Goal: Task Accomplishment & Management: Manage account settings

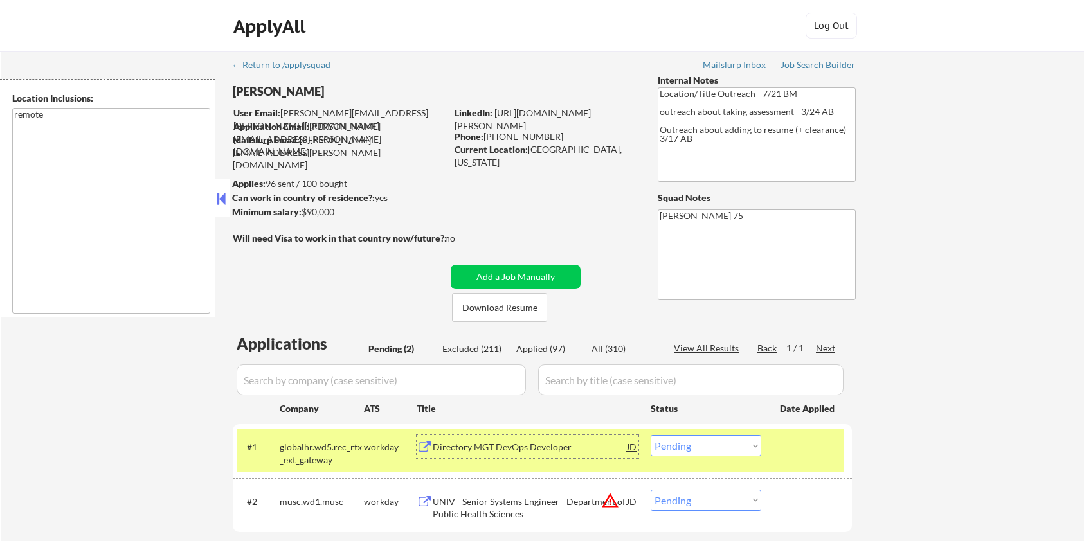
select select ""pending""
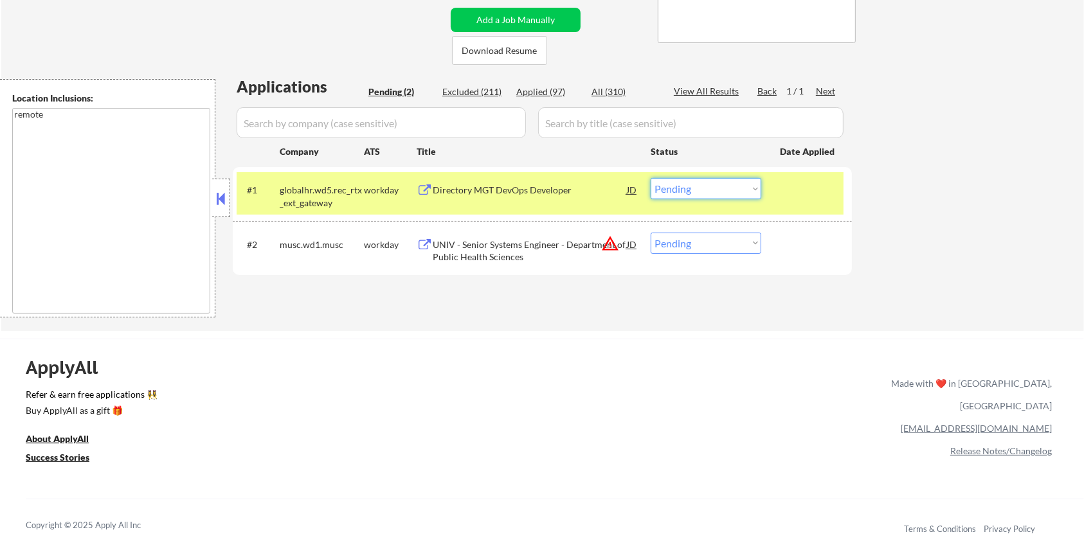
click at [723, 188] on select "Choose an option... Pending Applied Excluded (Questions) Excluded (Expired) Exc…" at bounding box center [706, 188] width 111 height 21
click at [651, 178] on select "Choose an option... Pending Applied Excluded (Questions) Excluded (Expired) Exc…" at bounding box center [706, 188] width 111 height 21
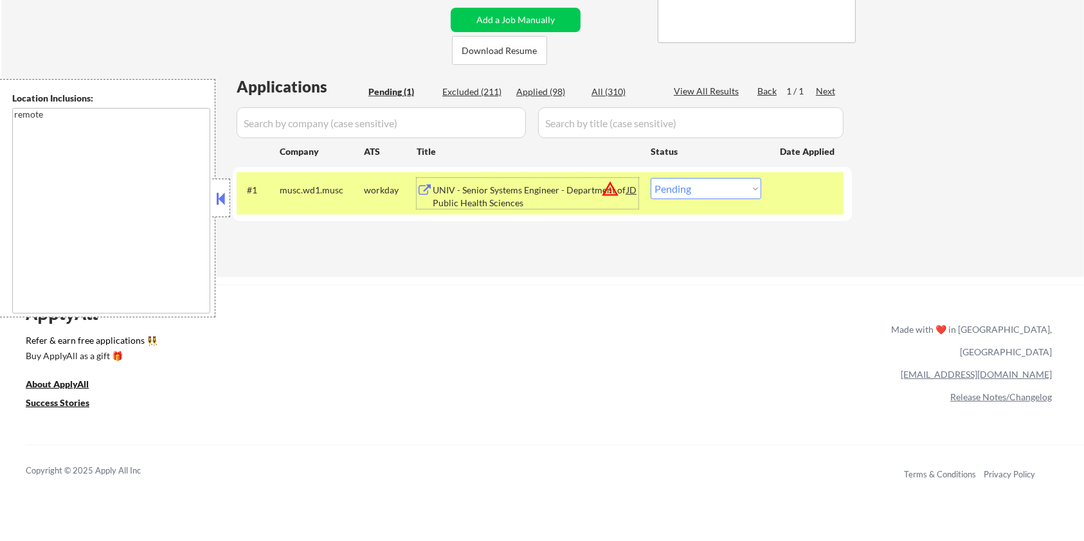
click at [485, 192] on div "UNIV - Senior Systems Engineer - Department of Public Health Sciences" at bounding box center [530, 196] width 194 height 25
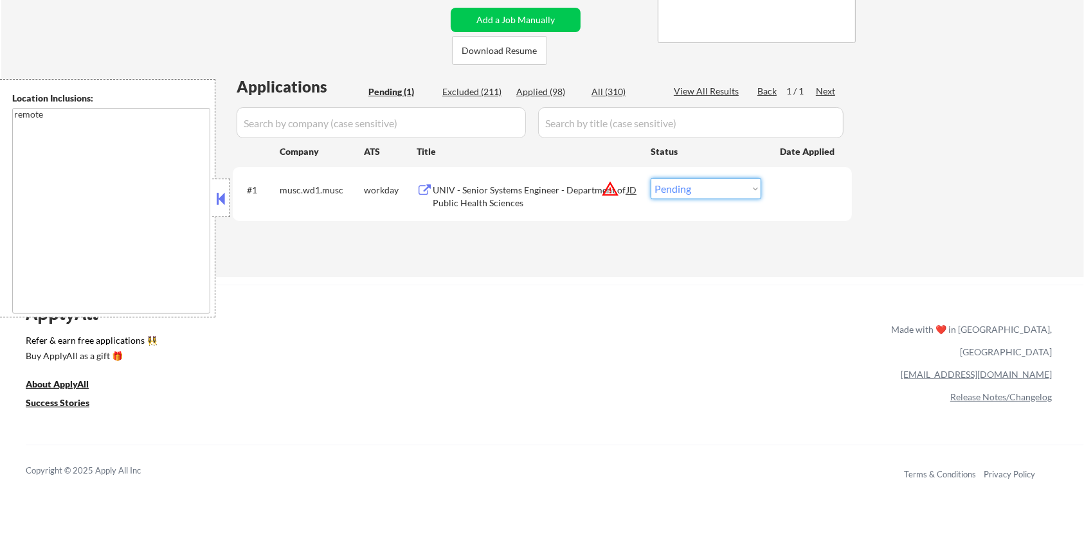
click at [690, 188] on select "Choose an option... Pending Applied Excluded (Questions) Excluded (Expired) Exc…" at bounding box center [706, 188] width 111 height 21
select select ""excluded__bad_match_""
click at [651, 178] on select "Choose an option... Pending Applied Excluded (Questions) Excluded (Expired) Exc…" at bounding box center [706, 188] width 111 height 21
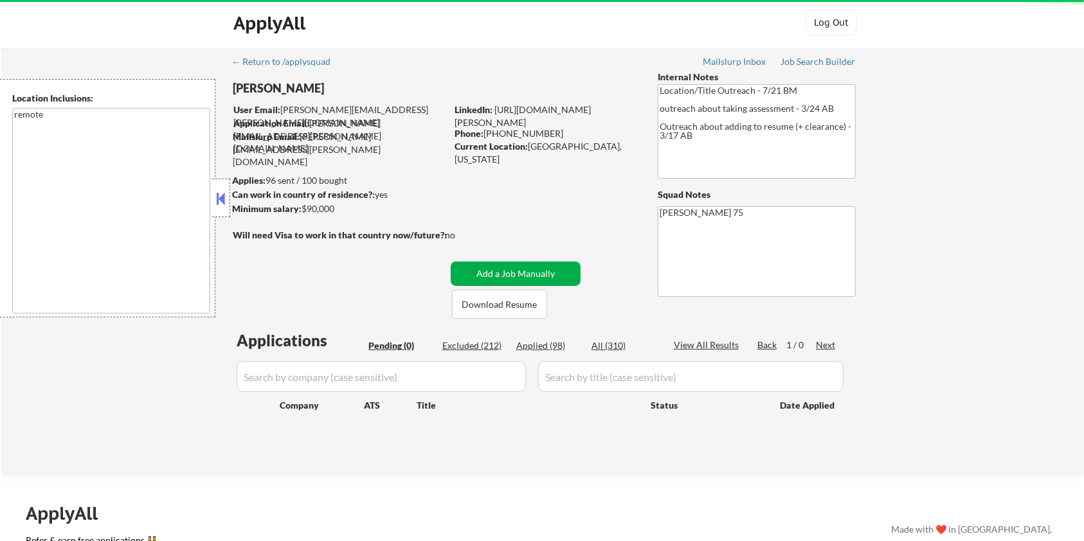
scroll to position [0, 0]
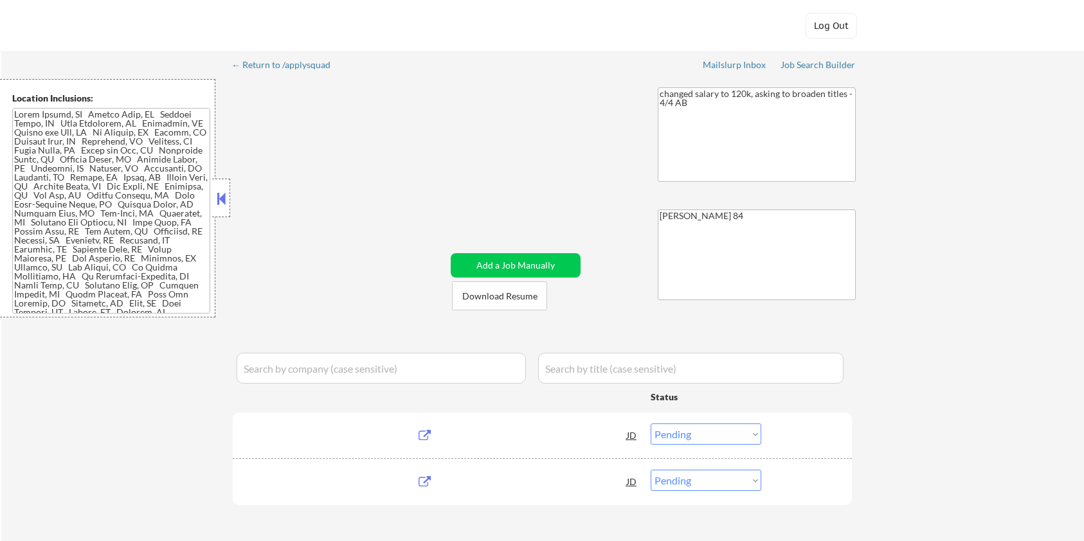
select select ""pending""
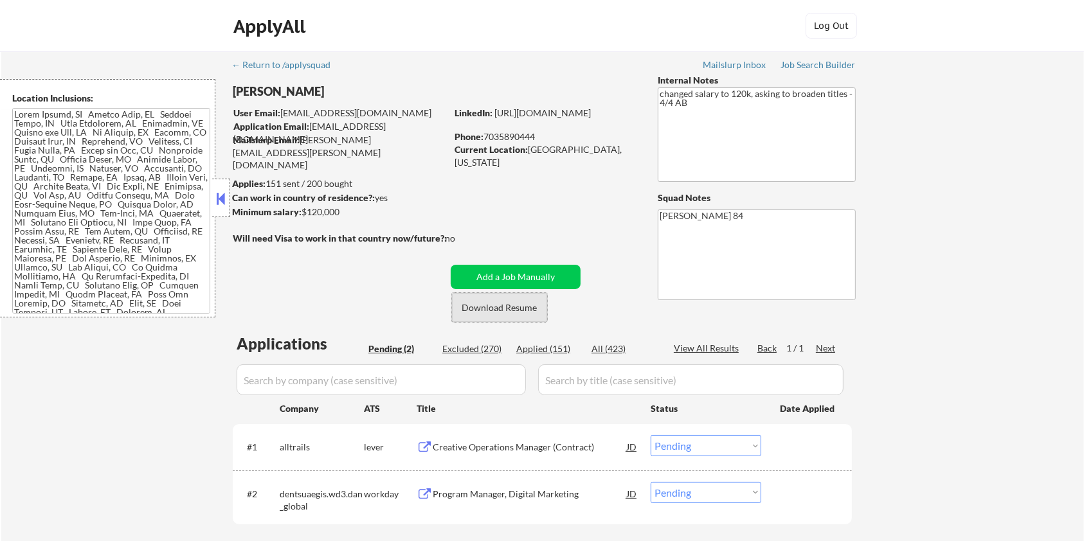
click at [489, 312] on button "Download Resume" at bounding box center [499, 307] width 95 height 29
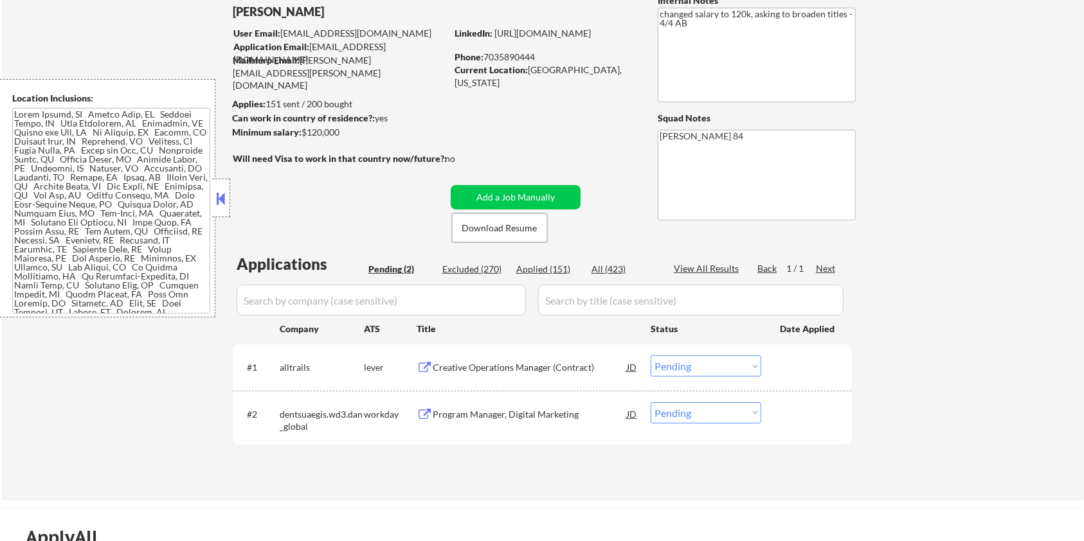
scroll to position [85, 0]
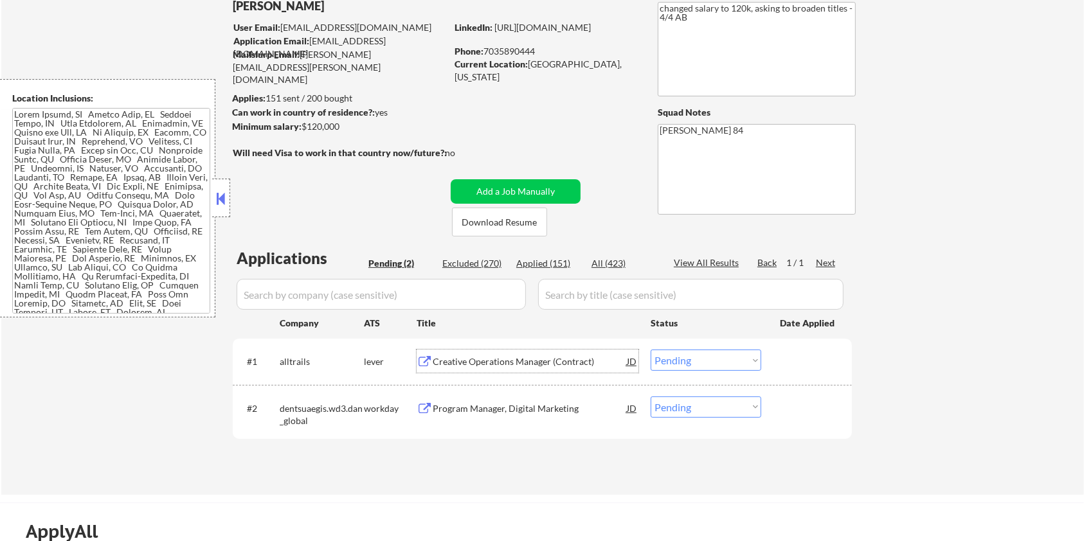
click at [474, 356] on div "Creative Operations Manager (Contract)" at bounding box center [530, 361] width 194 height 13
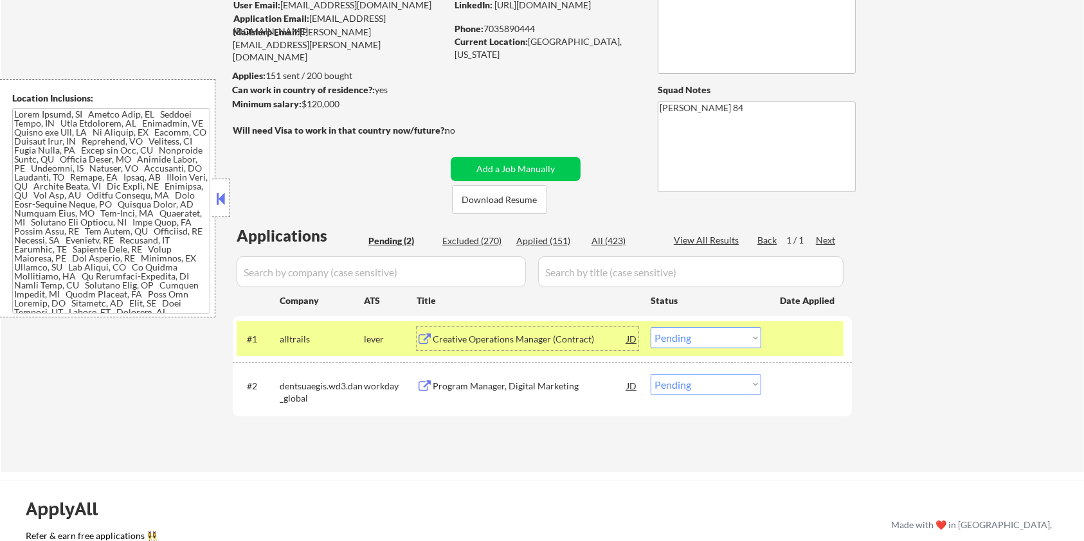
scroll to position [171, 0]
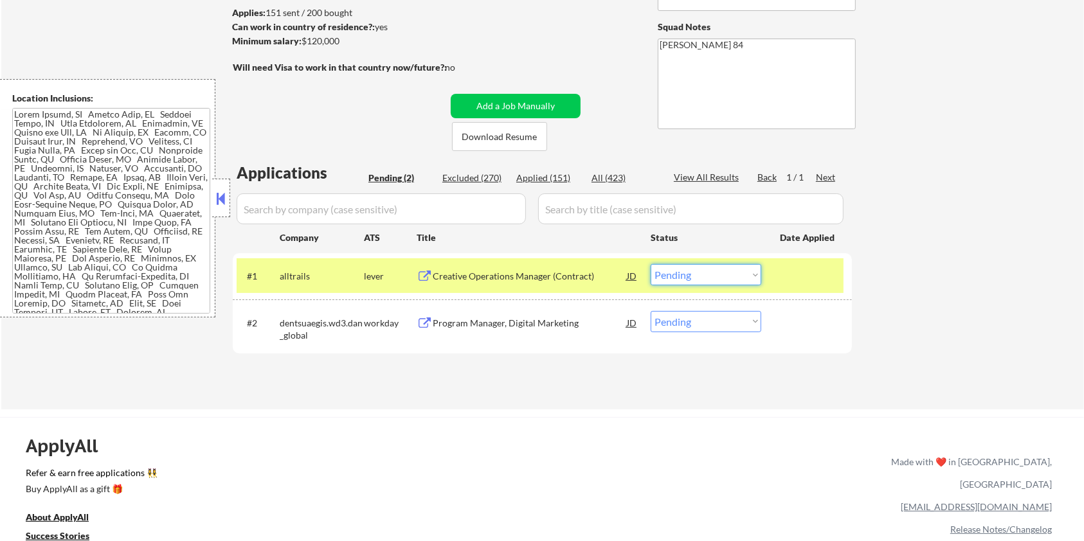
click at [679, 271] on select "Choose an option... Pending Applied Excluded (Questions) Excluded (Expired) Exc…" at bounding box center [706, 274] width 111 height 21
click at [651, 264] on select "Choose an option... Pending Applied Excluded (Questions) Excluded (Expired) Exc…" at bounding box center [706, 274] width 111 height 21
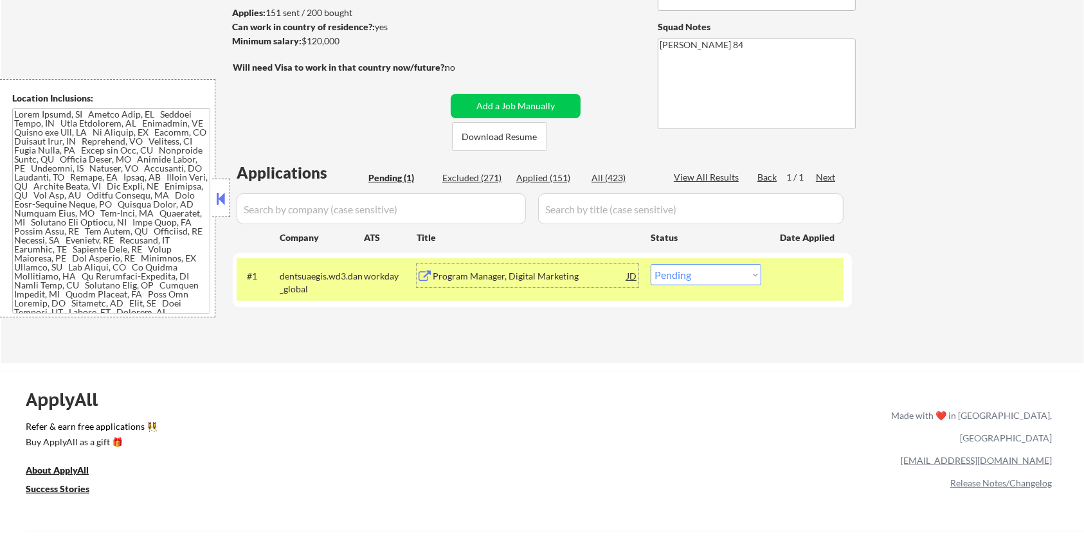
click at [513, 275] on div "Program Manager, Digital Marketing" at bounding box center [530, 276] width 194 height 13
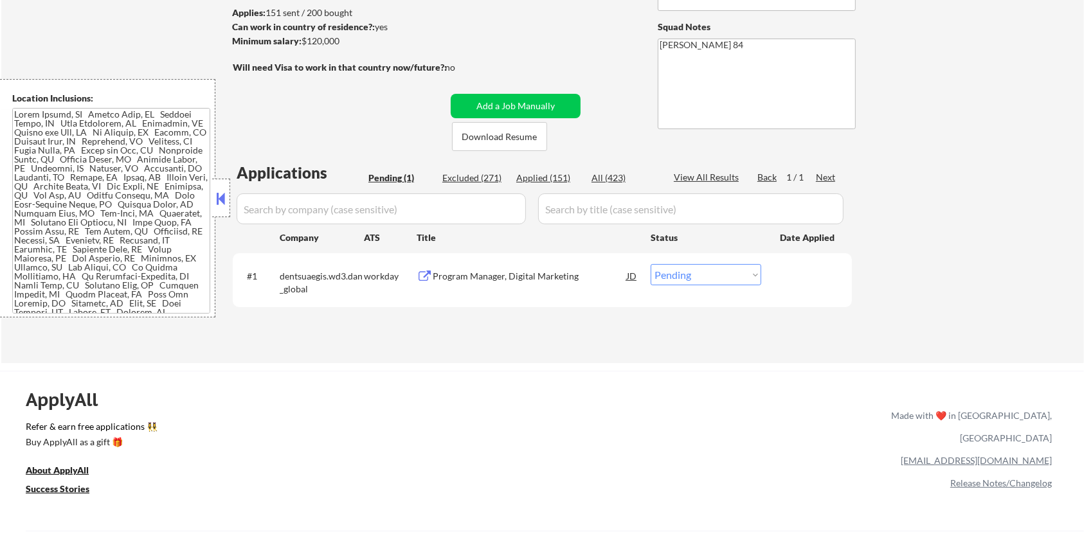
drag, startPoint x: 352, startPoint y: 41, endPoint x: 303, endPoint y: 39, distance: 48.9
click at [303, 39] on div "Minimum salary: $120,000" at bounding box center [339, 41] width 214 height 13
copy div "$120,000"
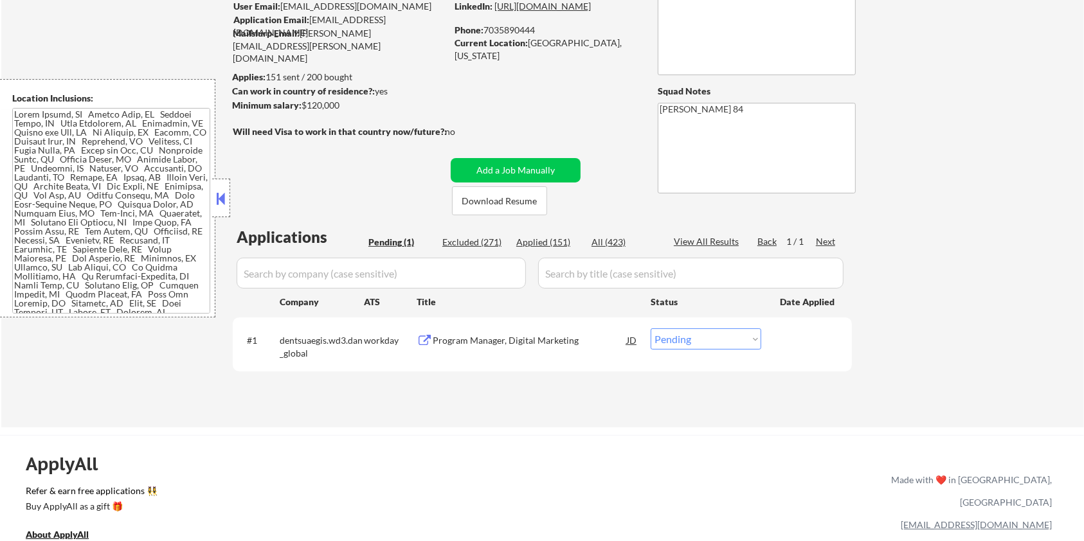
scroll to position [85, 0]
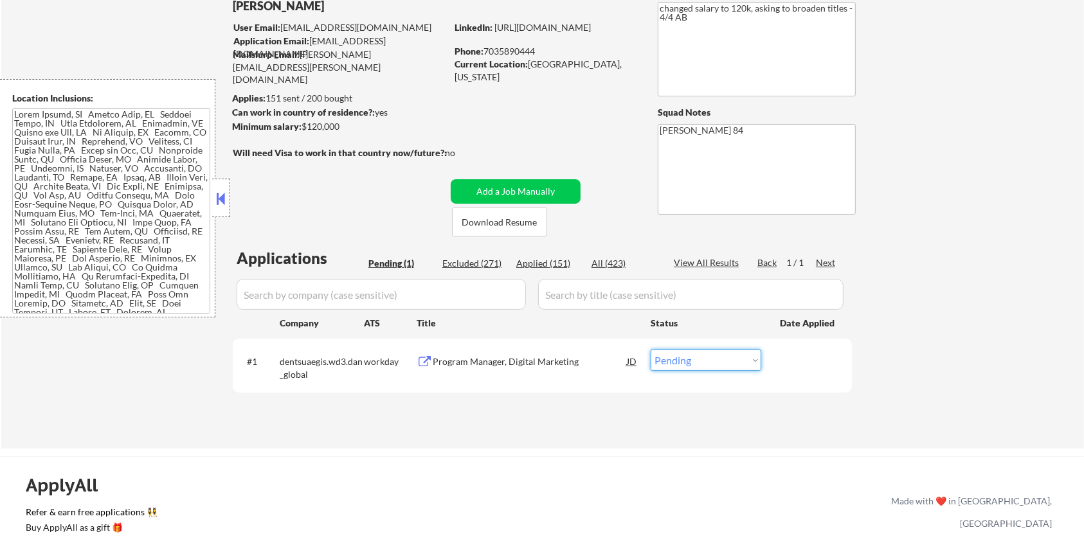
drag, startPoint x: 737, startPoint y: 369, endPoint x: 735, endPoint y: 363, distance: 6.6
click at [737, 370] on select "Choose an option... Pending Applied Excluded (Questions) Excluded (Expired) Exc…" at bounding box center [706, 360] width 111 height 21
select select ""applied""
click at [651, 350] on select "Choose an option... Pending Applied Excluded (Questions) Excluded (Expired) Exc…" at bounding box center [706, 360] width 111 height 21
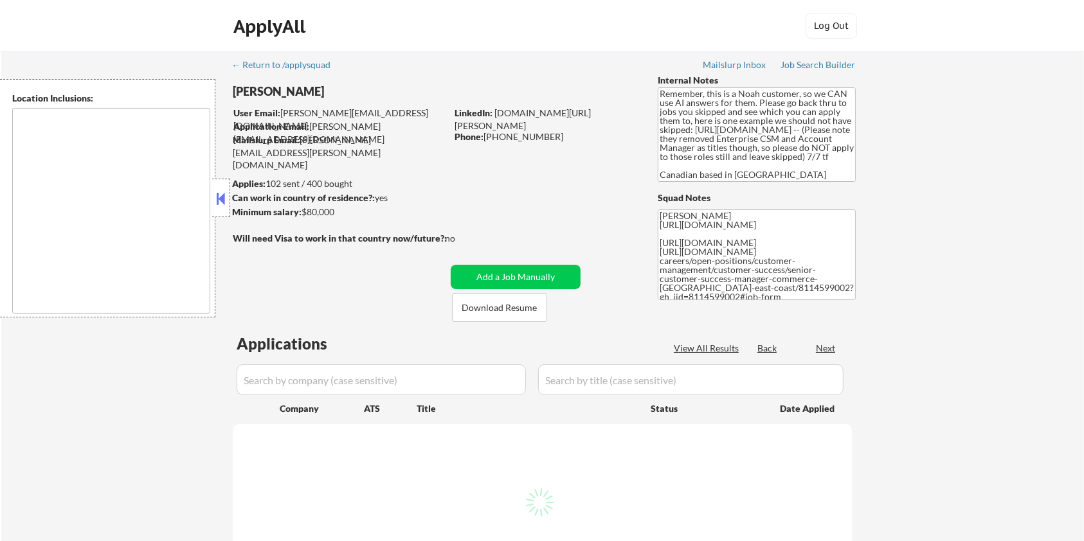
select select ""pending""
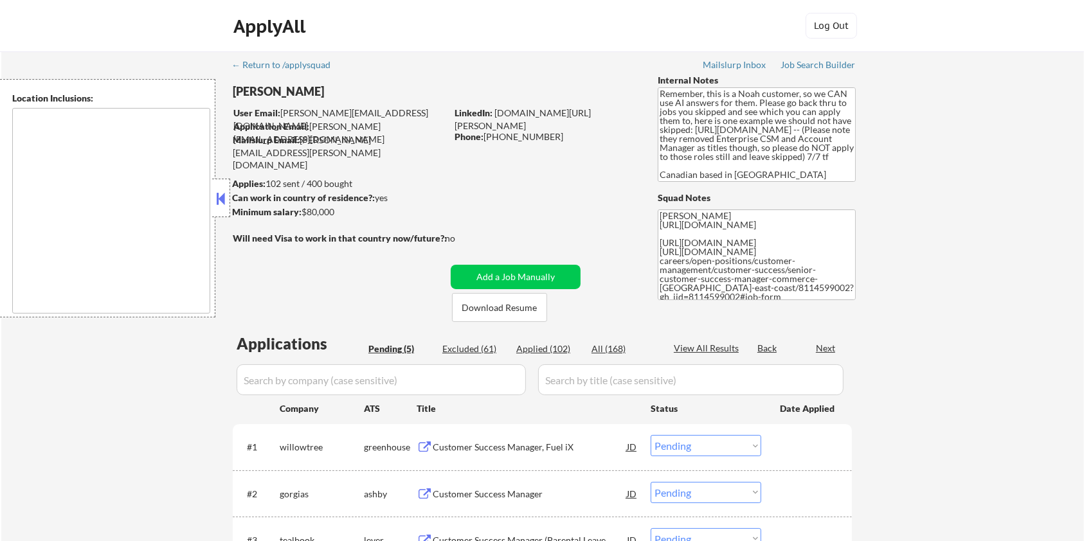
type textarea "Toronto, ON Etobicoke, ON Scarborough, ON North York, ON East York, ON York, ON…"
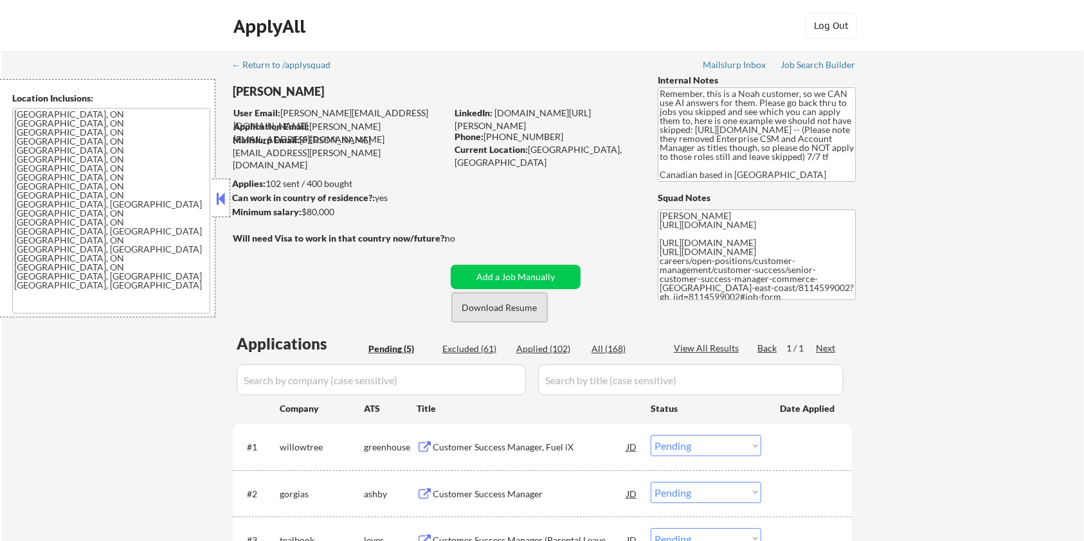
click at [490, 310] on button "Download Resume" at bounding box center [499, 307] width 95 height 29
click at [467, 450] on div "Customer Success Manager, Fuel iX" at bounding box center [530, 447] width 194 height 13
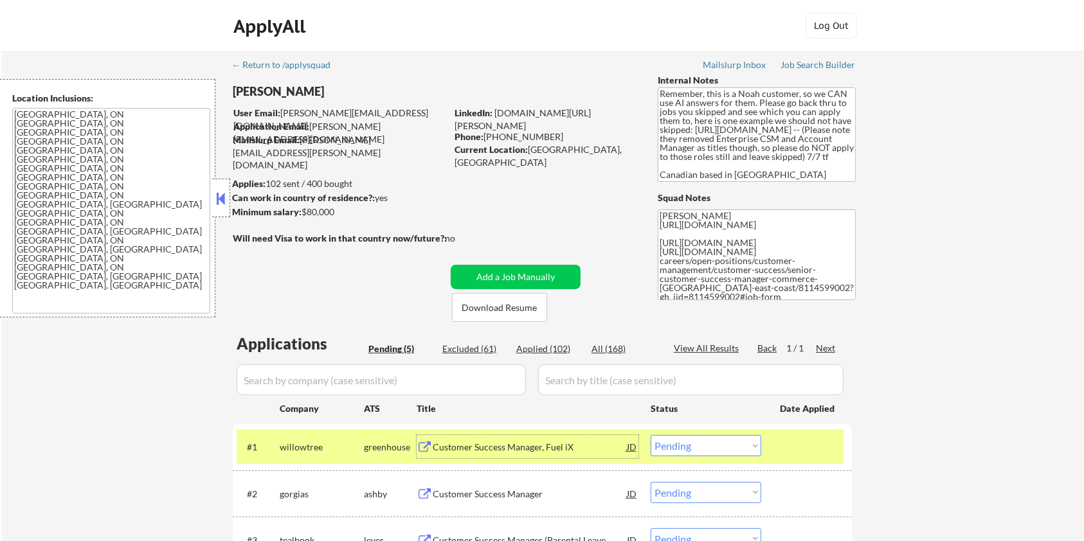
click at [751, 441] on select "Choose an option... Pending Applied Excluded (Questions) Excluded (Expired) Exc…" at bounding box center [706, 445] width 111 height 21
click at [651, 435] on select "Choose an option... Pending Applied Excluded (Questions) Excluded (Expired) Exc…" at bounding box center [706, 445] width 111 height 21
select select ""pending""
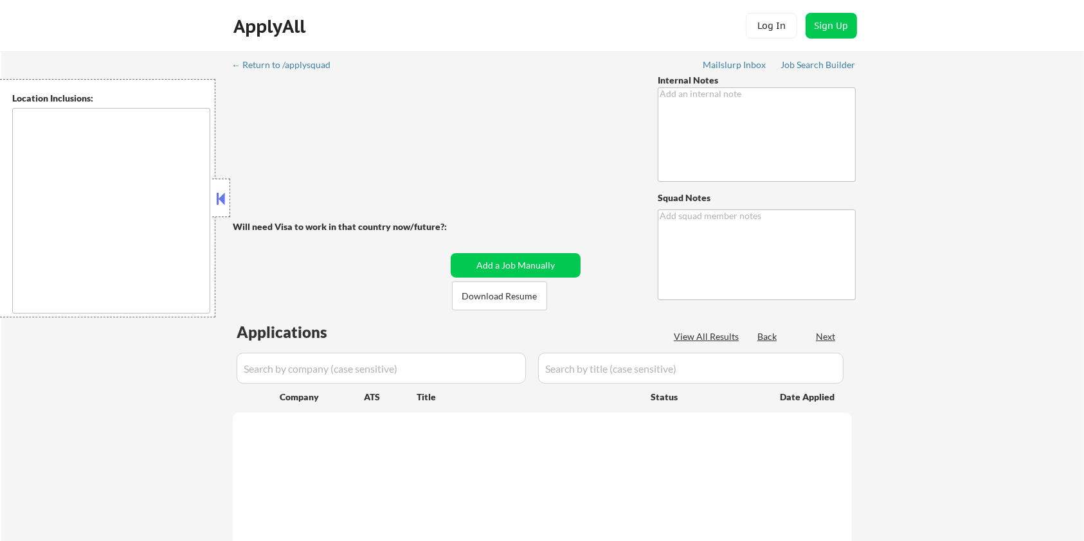
type textarea "+20 for referral so now 428 total 8/7 EF Bought another 200 so now 408 total 4/…"
type textarea "[PERSON_NAME]"
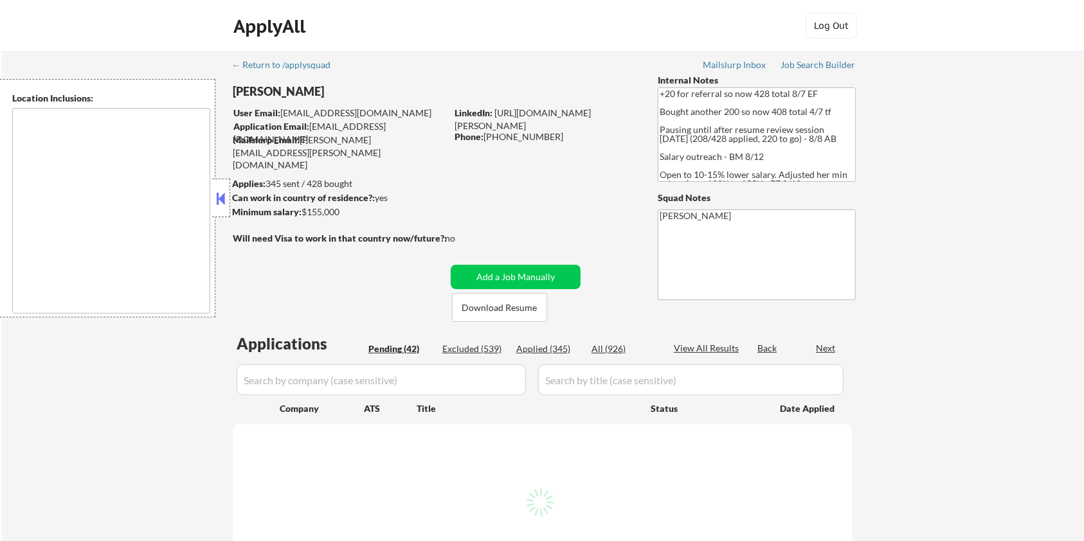
select select ""pending""
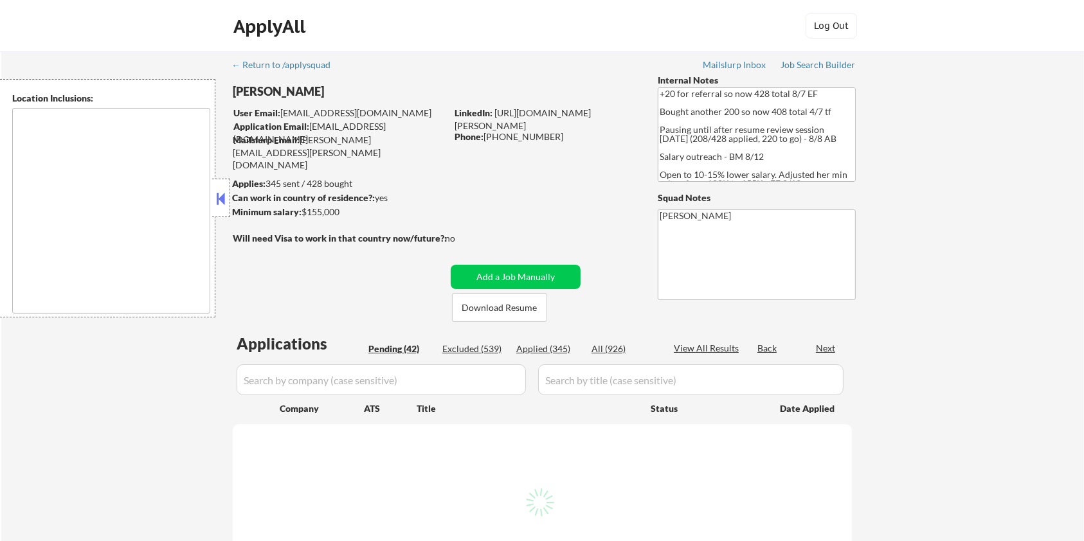
select select ""pending""
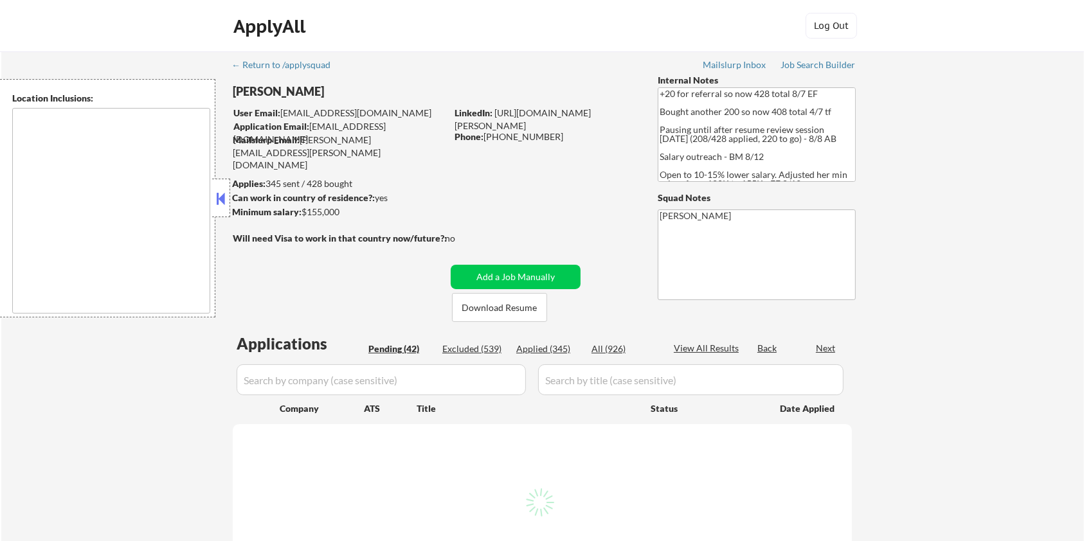
select select ""pending""
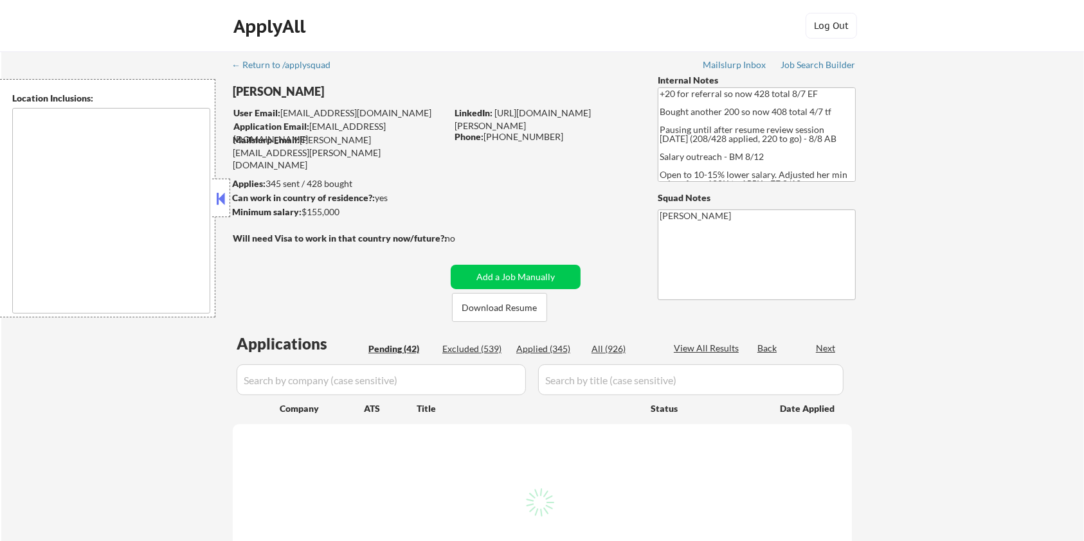
select select ""pending""
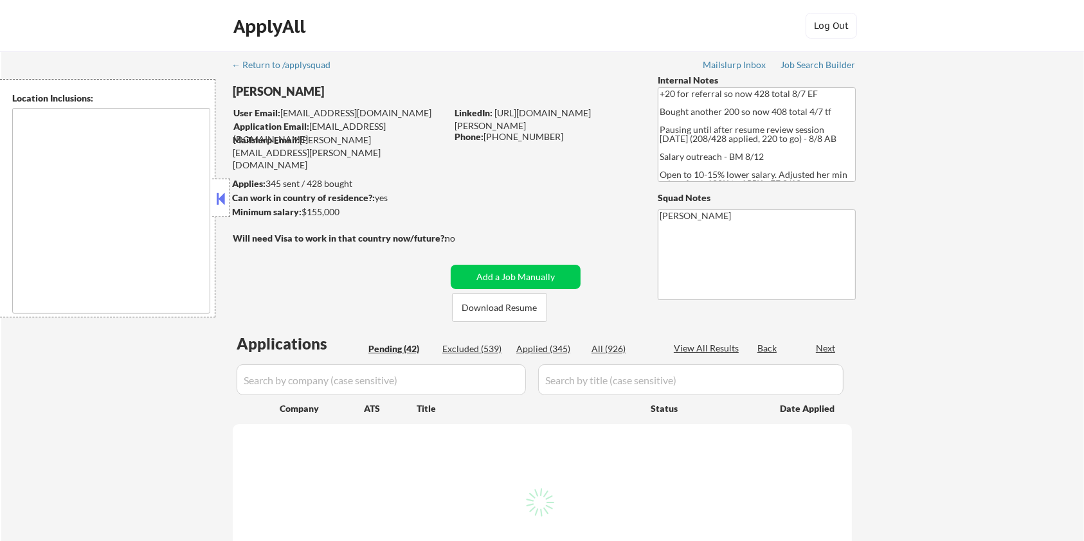
select select ""pending""
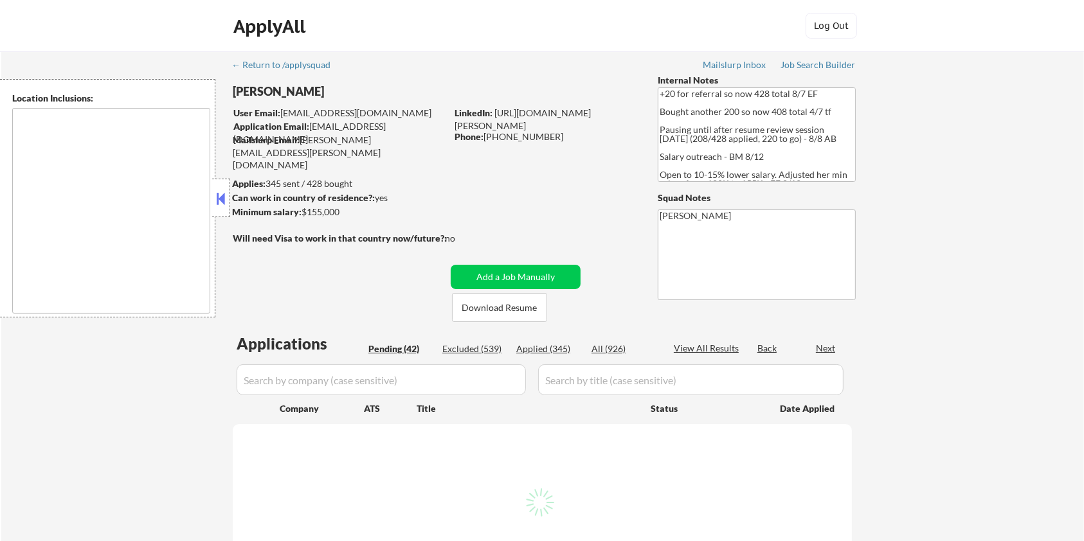
select select ""pending""
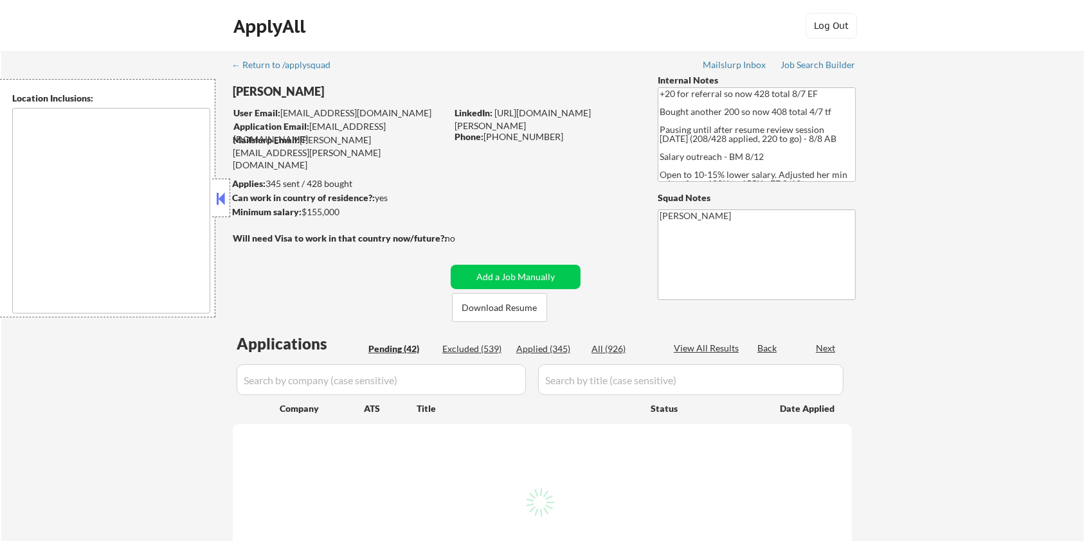
select select ""pending""
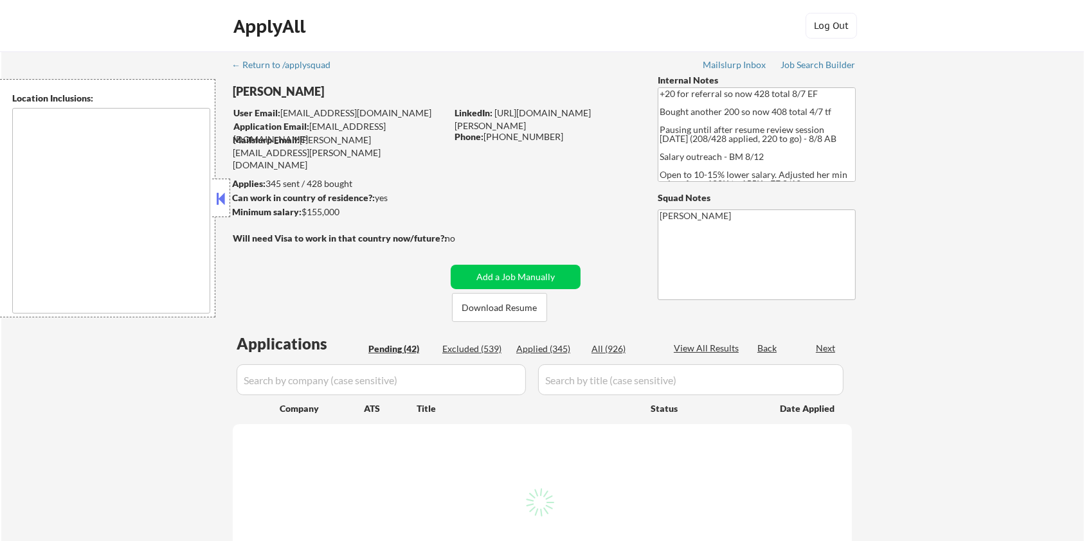
select select ""pending""
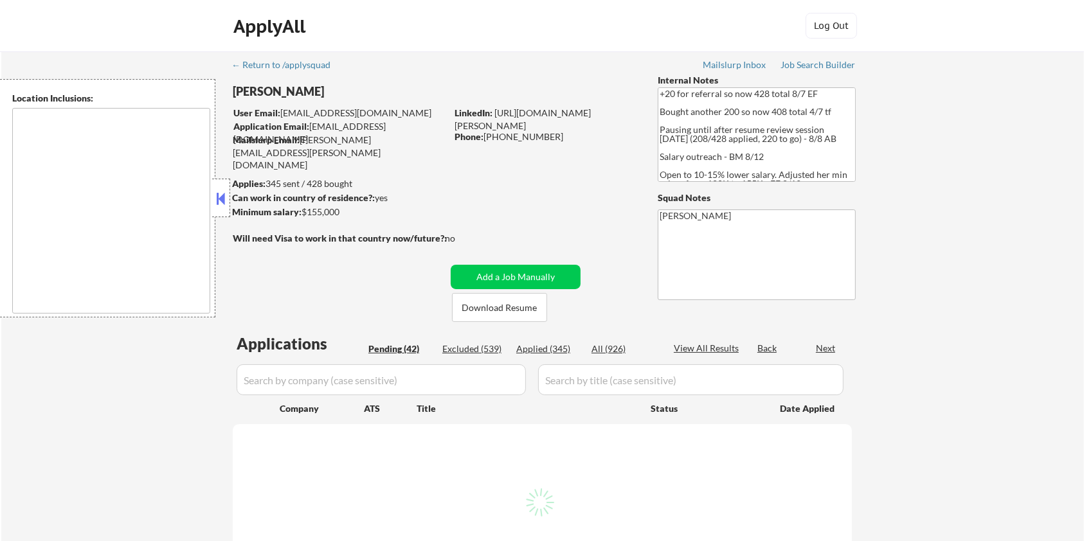
select select ""pending""
type textarea "remote"
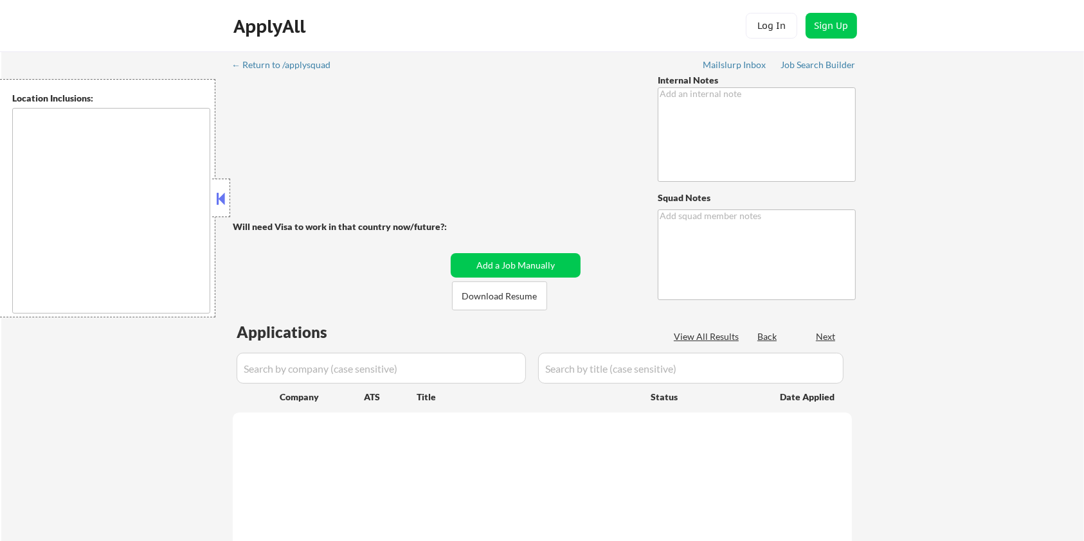
type textarea "👉 This customer purchased a package of 100 via our partnership with Skillhat AI…"
type textarea "[PERSON_NAME]"
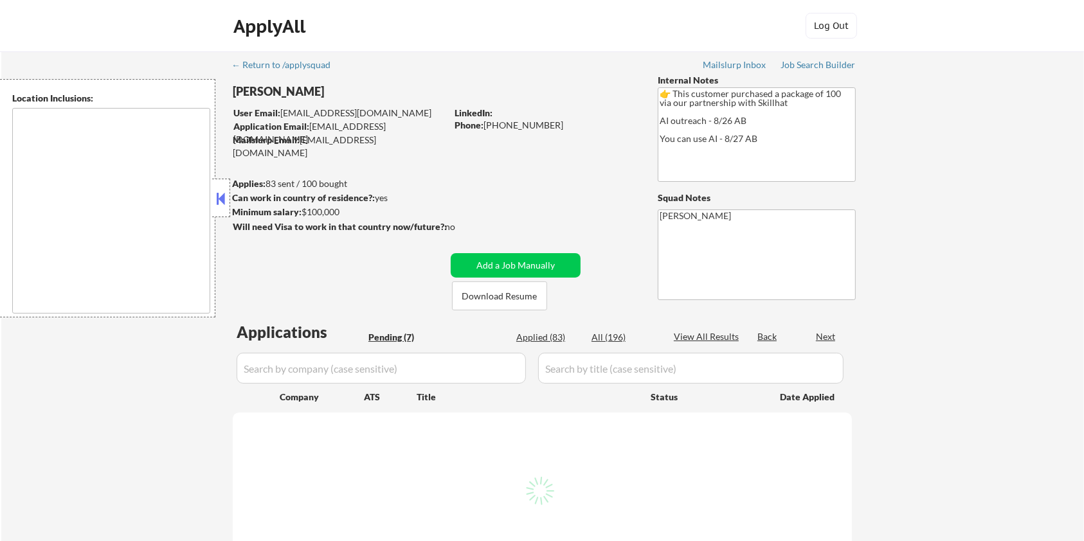
type textarea "[GEOGRAPHIC_DATA], ON [GEOGRAPHIC_DATA], ON [GEOGRAPHIC_DATA], ON [GEOGRAPHIC_D…"
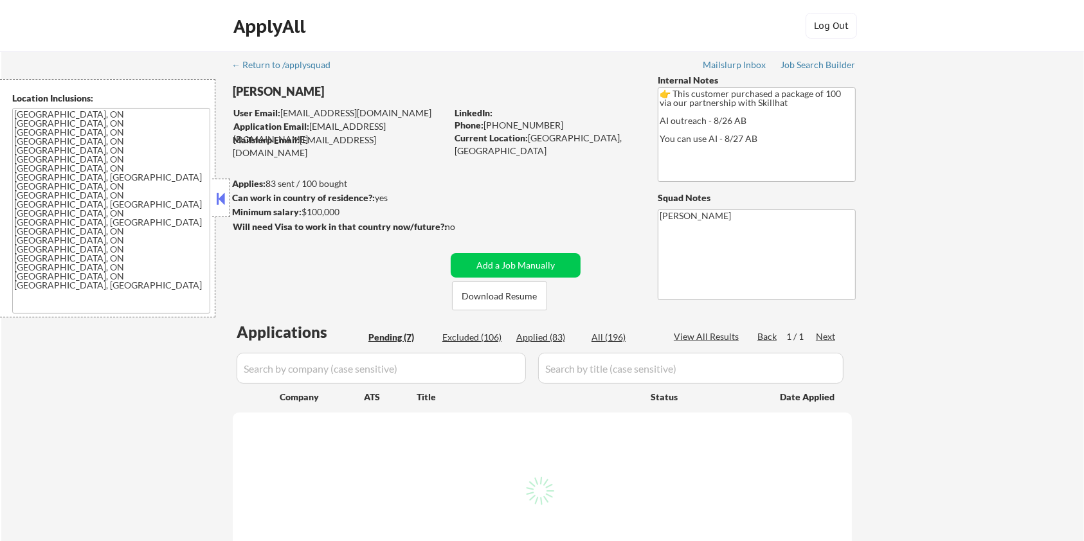
select select ""pending""
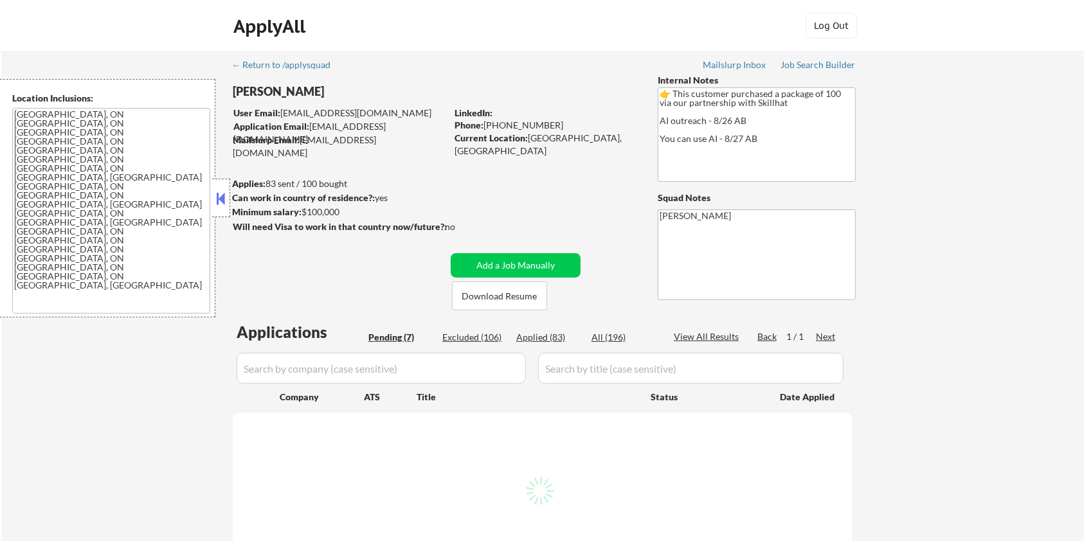
select select ""pending""
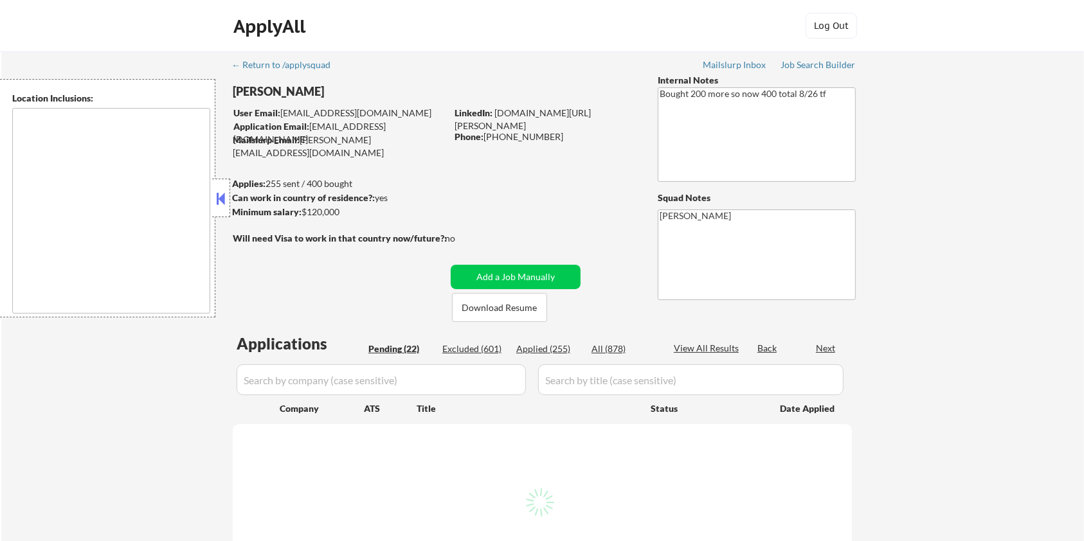
select select ""pending""
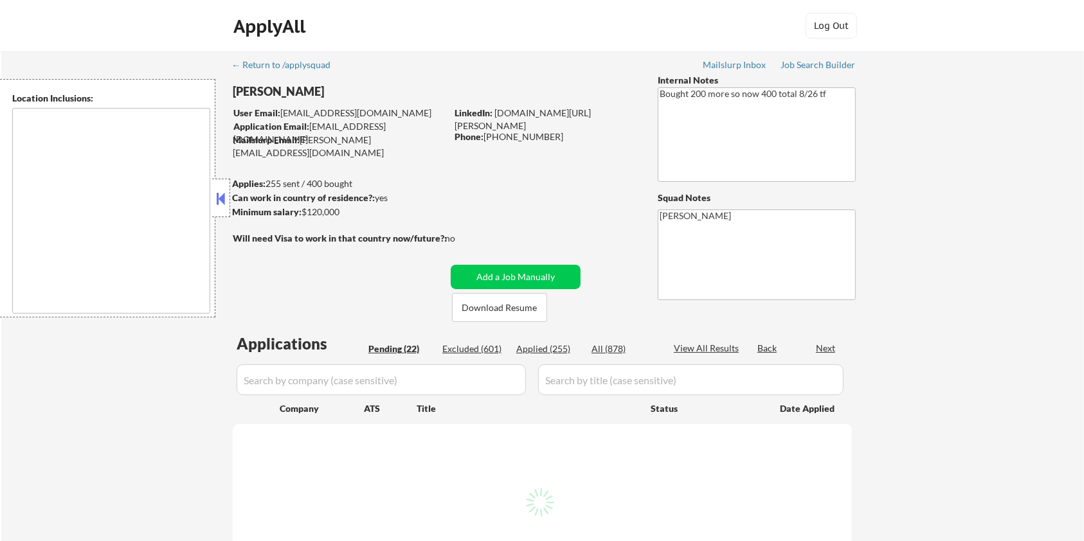
select select ""pending""
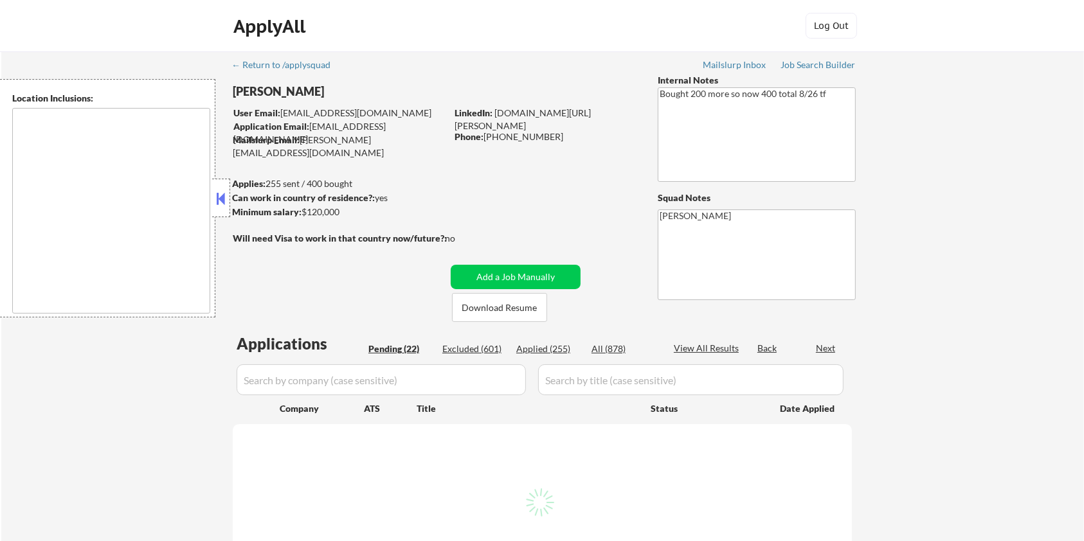
select select ""pending""
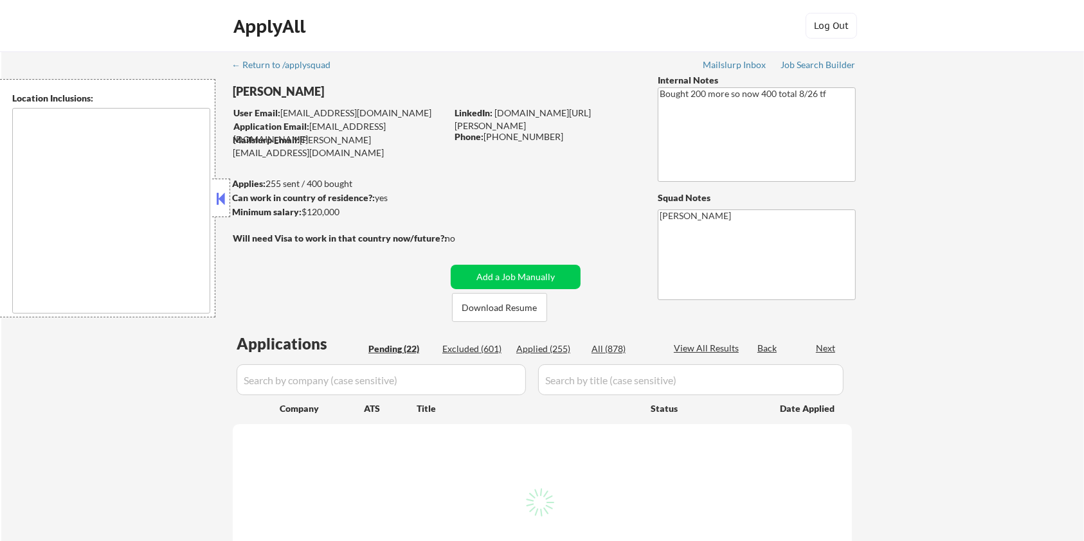
select select ""pending""
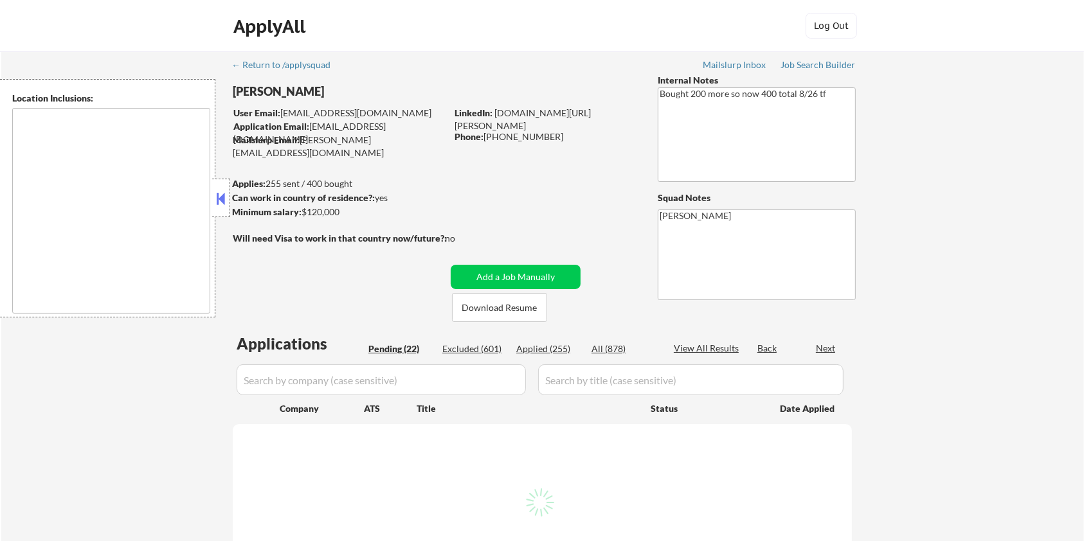
select select ""pending""
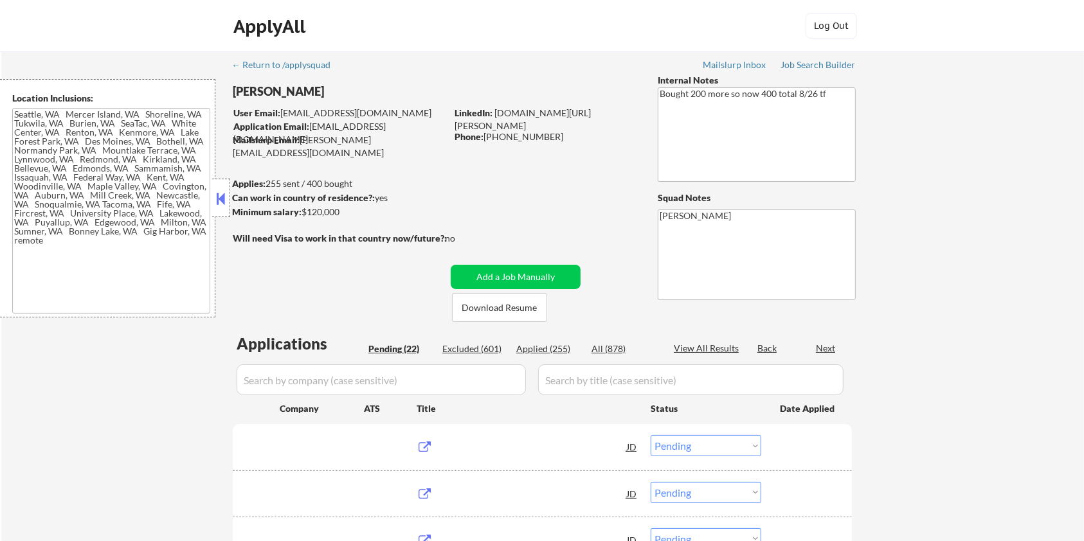
type textarea "Seattle, WA Mercer Island, WA Shoreline, WA Tukwila, WA Burien, WA SeaTac, WA W…"
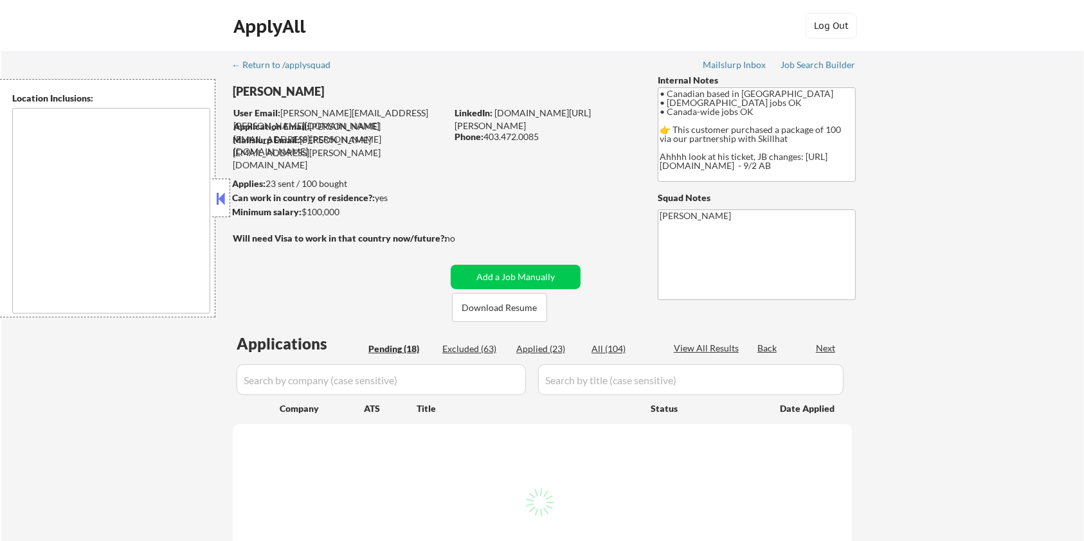
type textarea "country:[GEOGRAPHIC_DATA]"
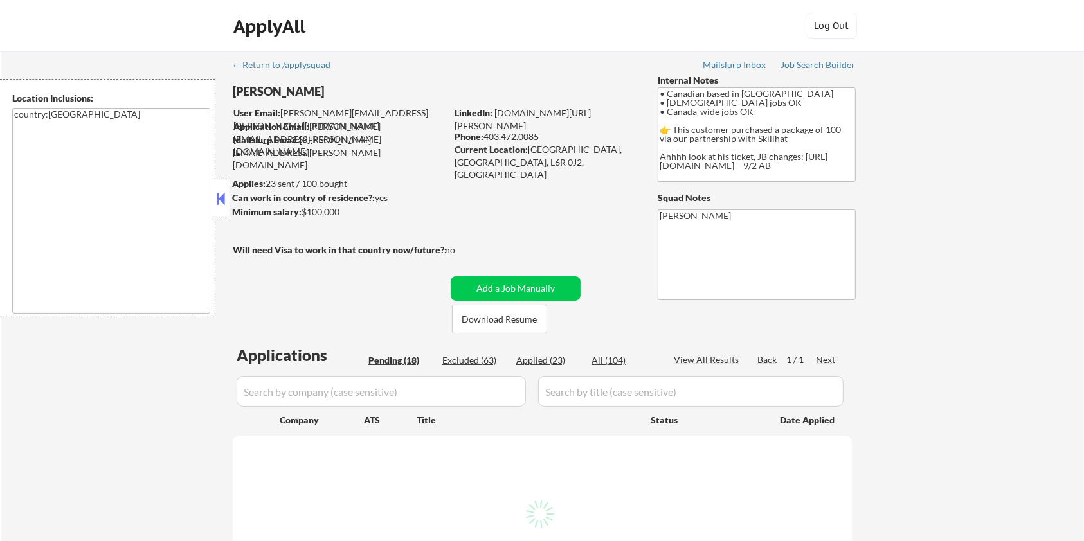
select select ""pending""
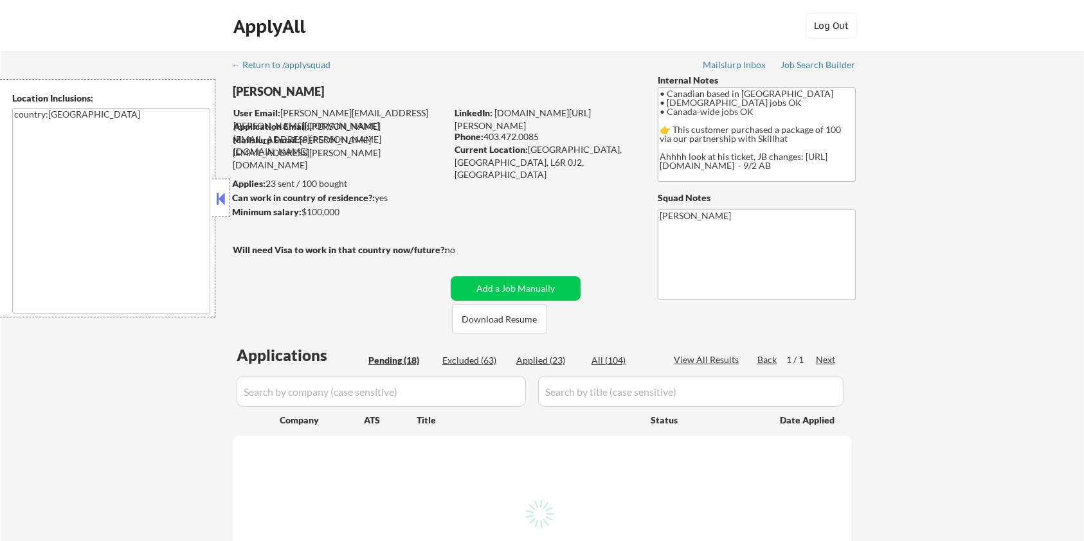
select select ""pending""
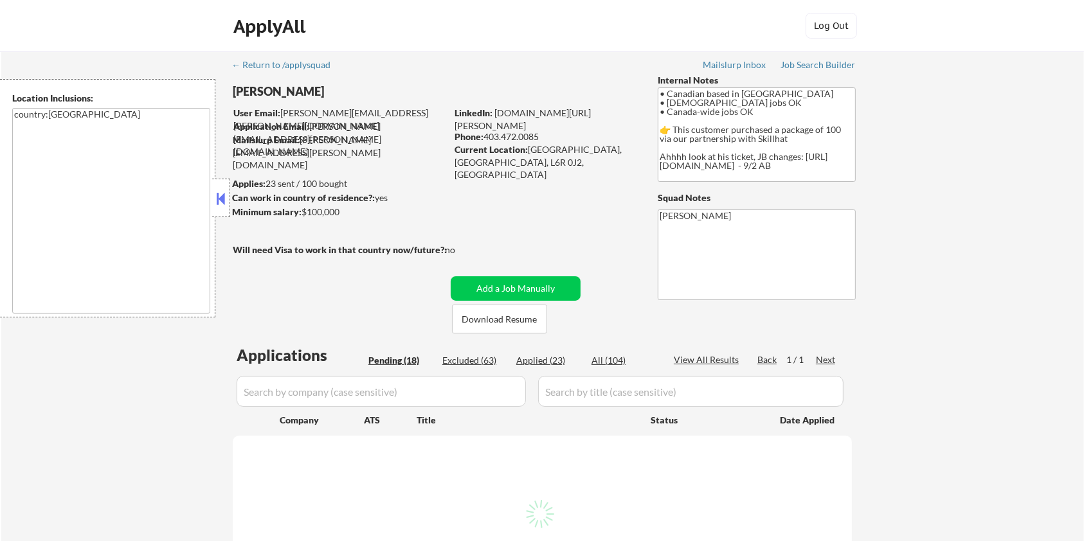
select select ""pending""
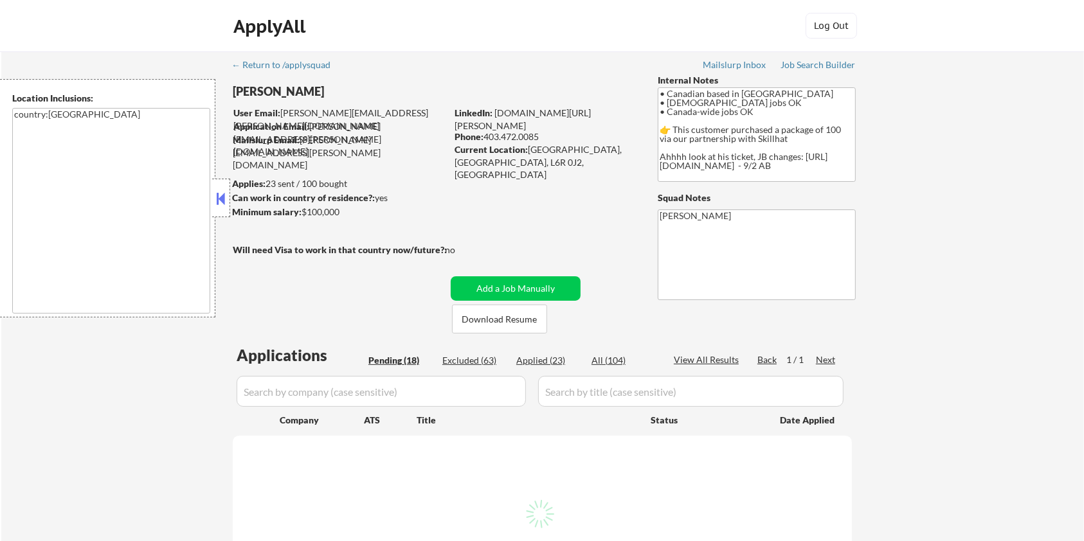
select select ""pending""
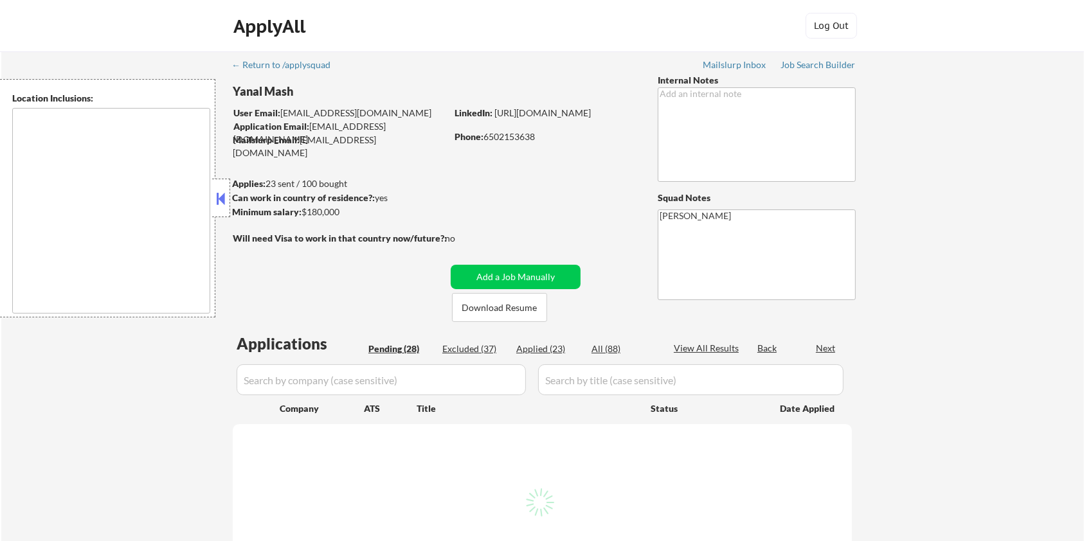
type textarea "[GEOGRAPHIC_DATA], [GEOGRAPHIC_DATA] [GEOGRAPHIC_DATA], [GEOGRAPHIC_DATA] [GEOG…"
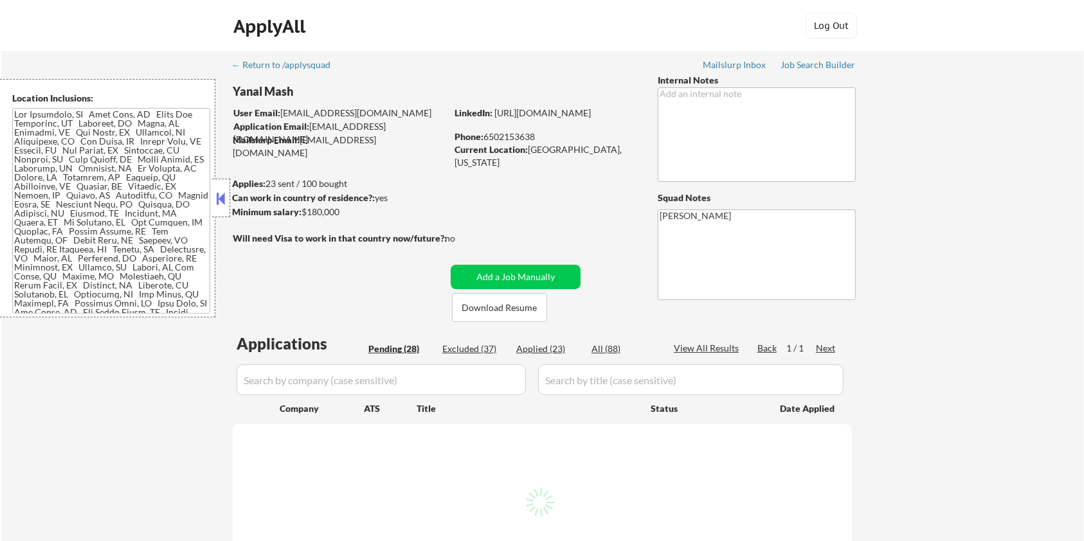
select select ""pending""
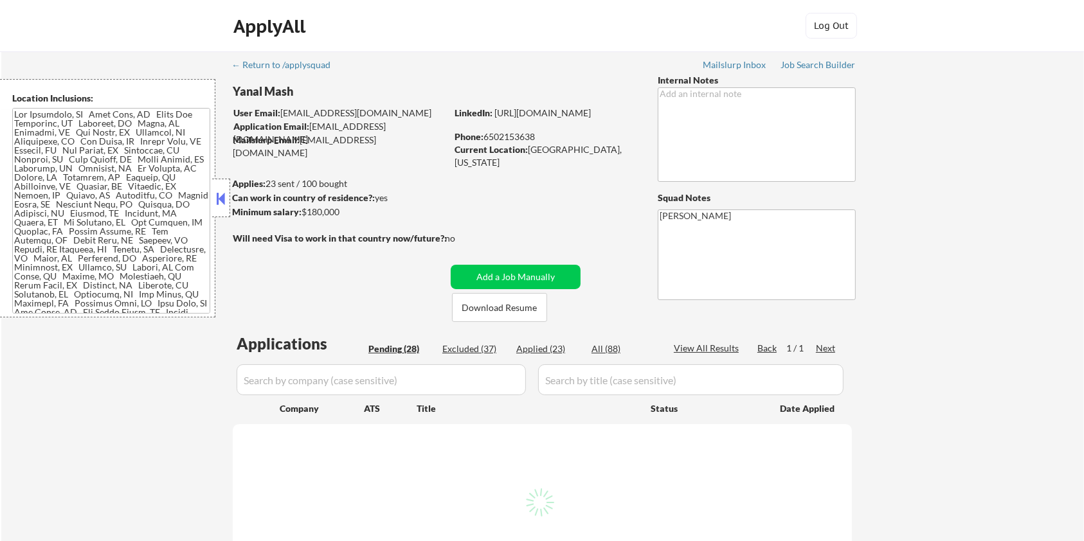
select select ""pending""
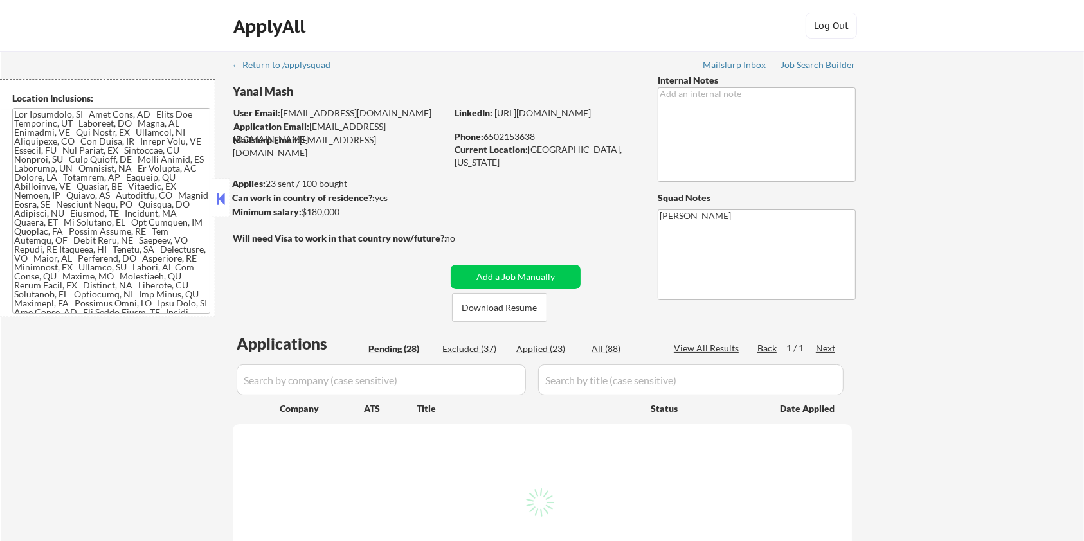
select select ""pending""
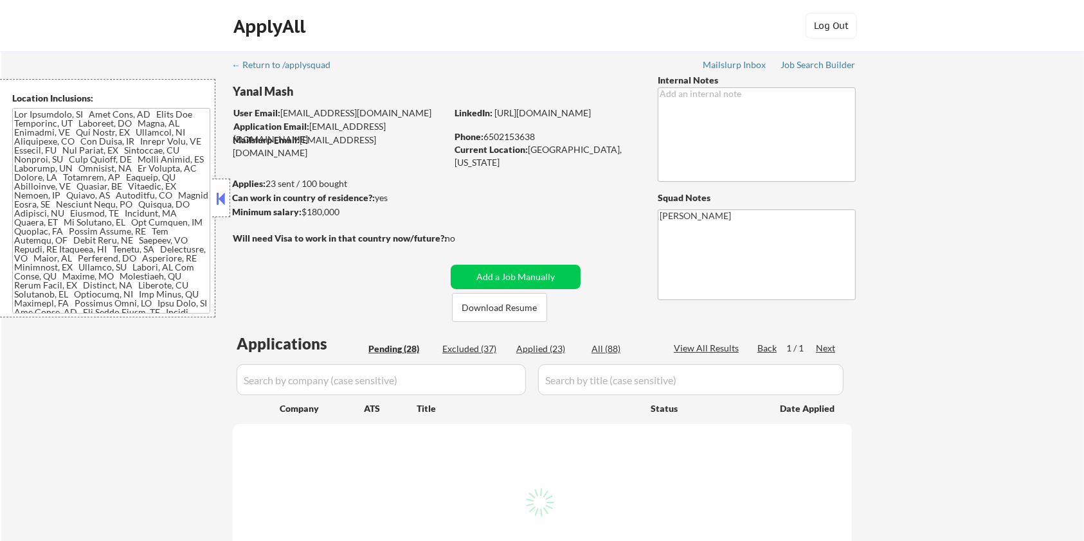
select select ""pending""
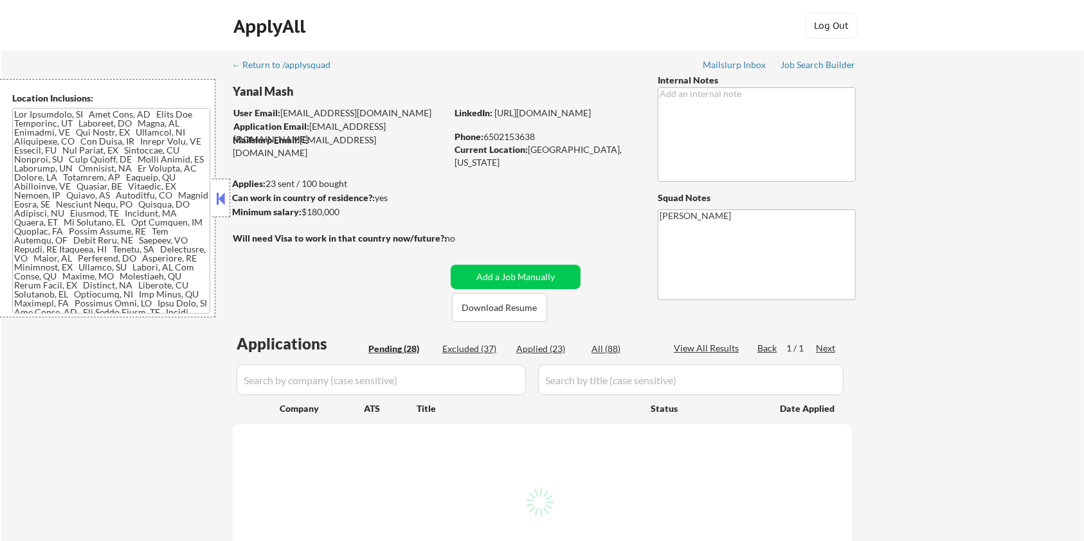
select select ""pending""
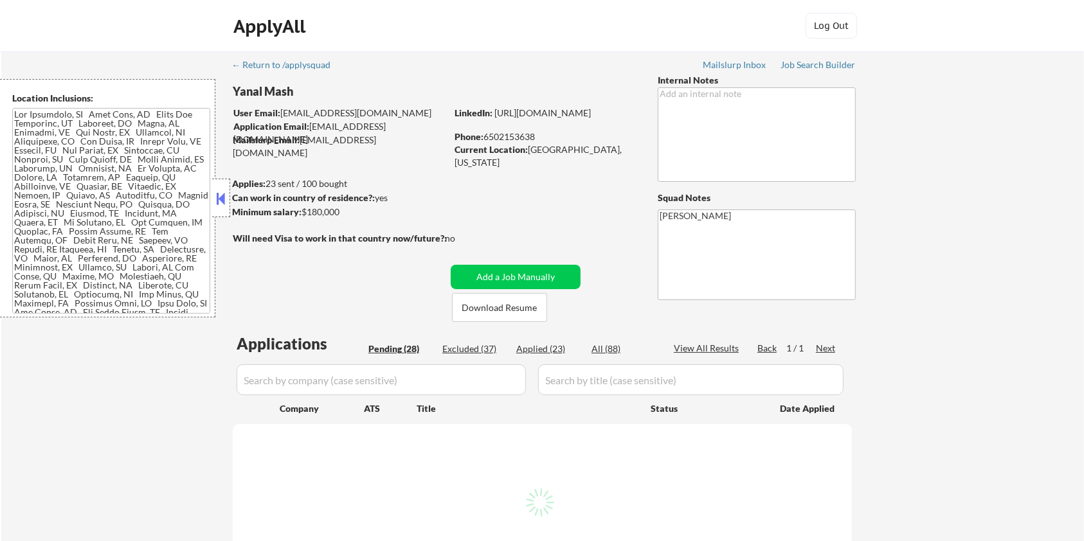
select select ""pending""
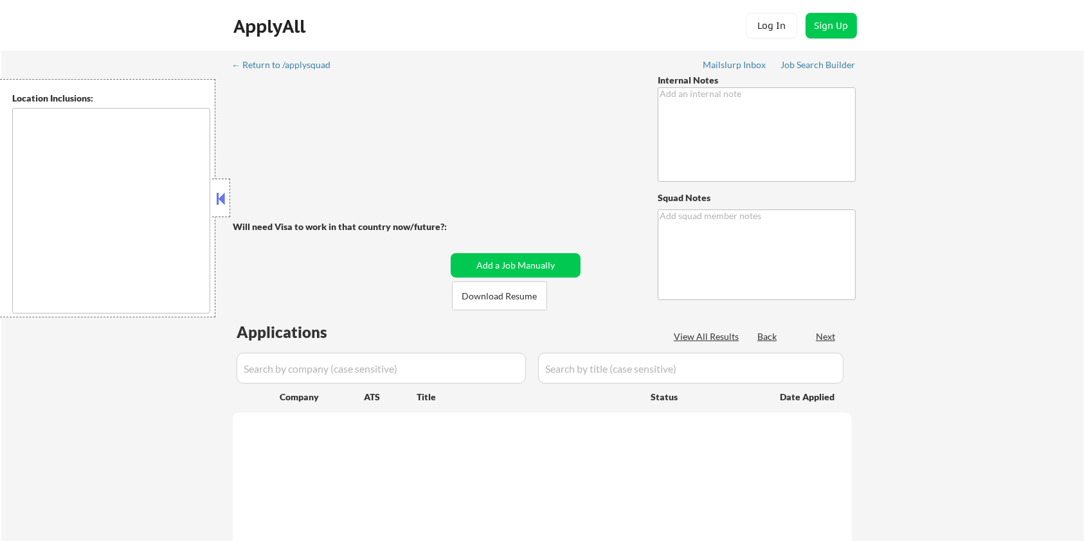
type textarea "[DEMOGRAPHIC_DATA] citizen with active Secret clearance You may manually source…"
type textarea "[PERSON_NAME]"
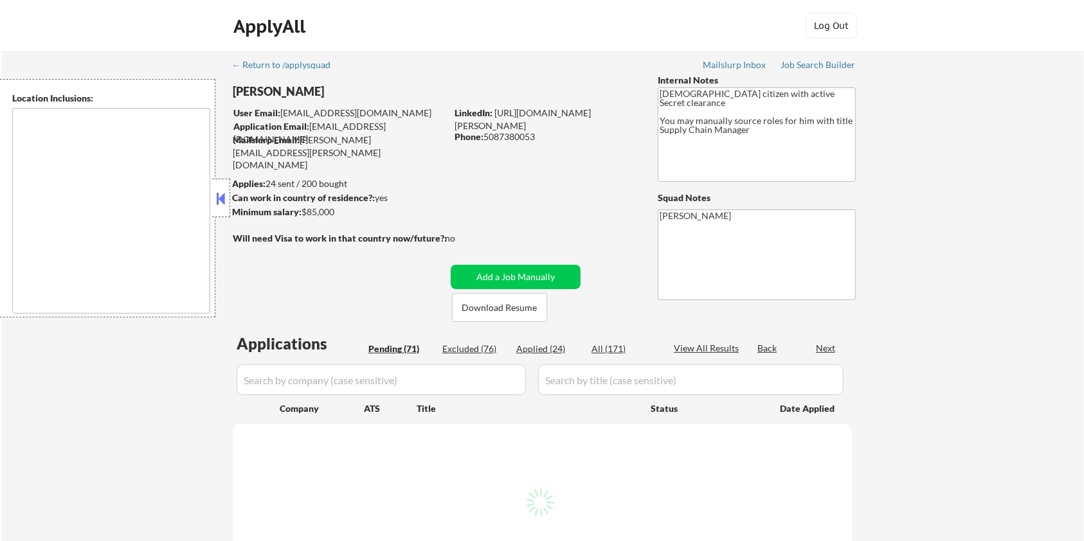
select select ""pending""
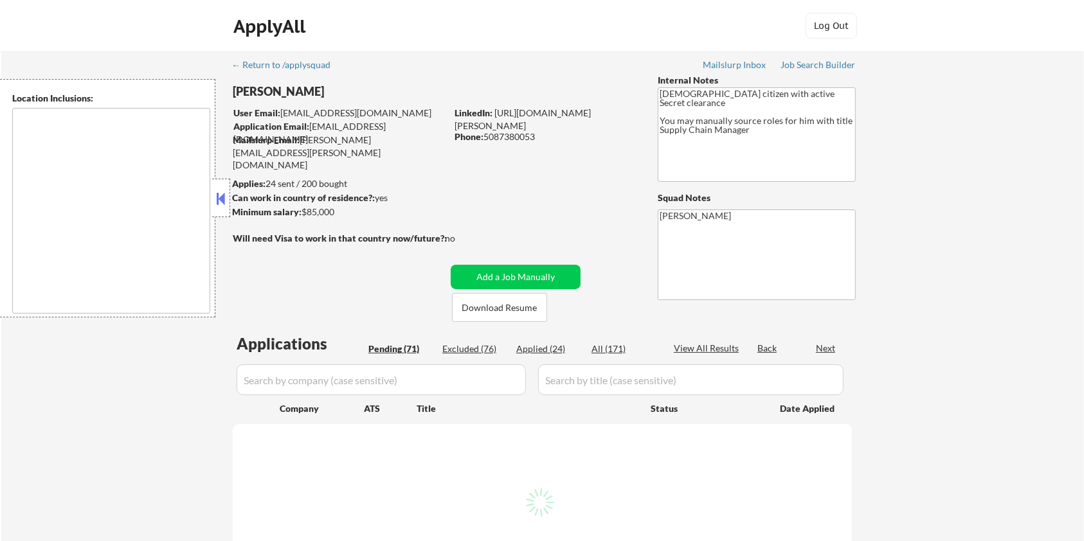
select select ""pending""
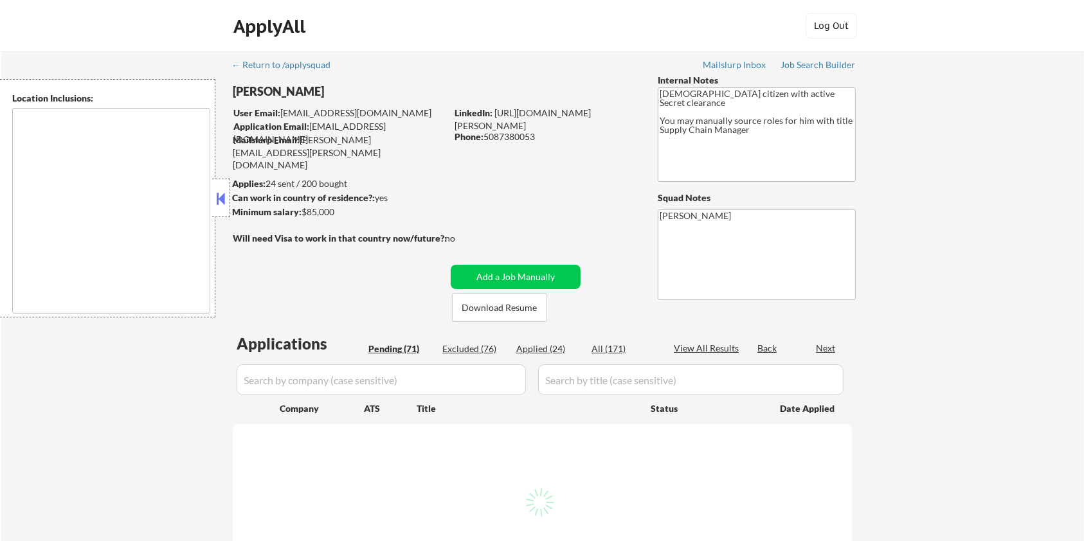
select select ""pending""
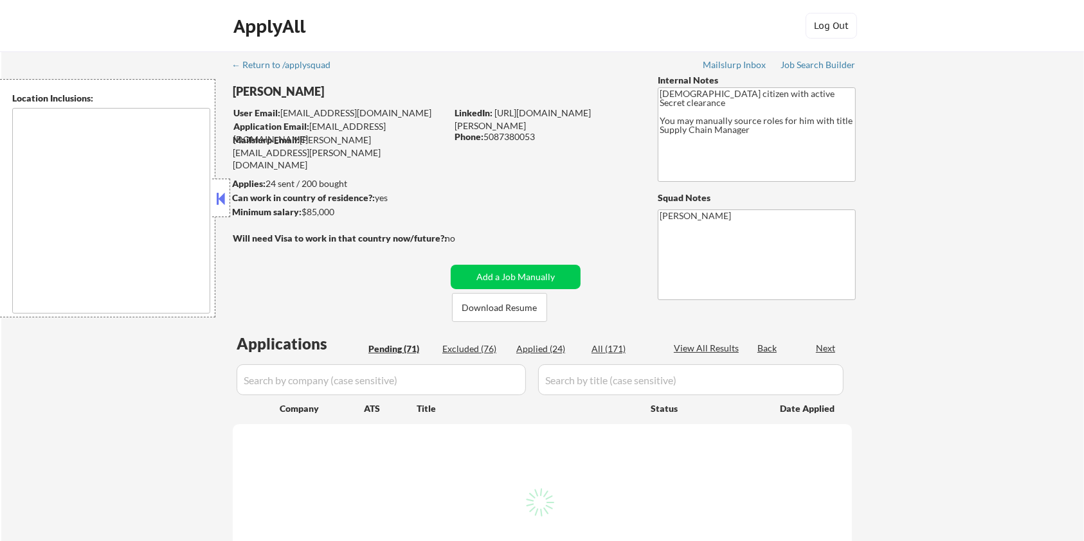
select select ""pending""
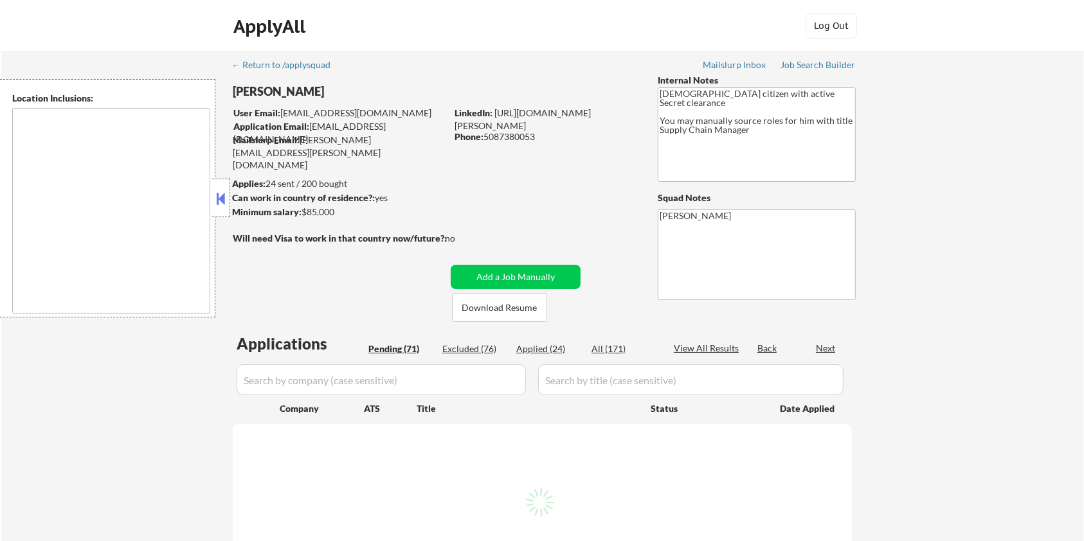
select select ""pending""
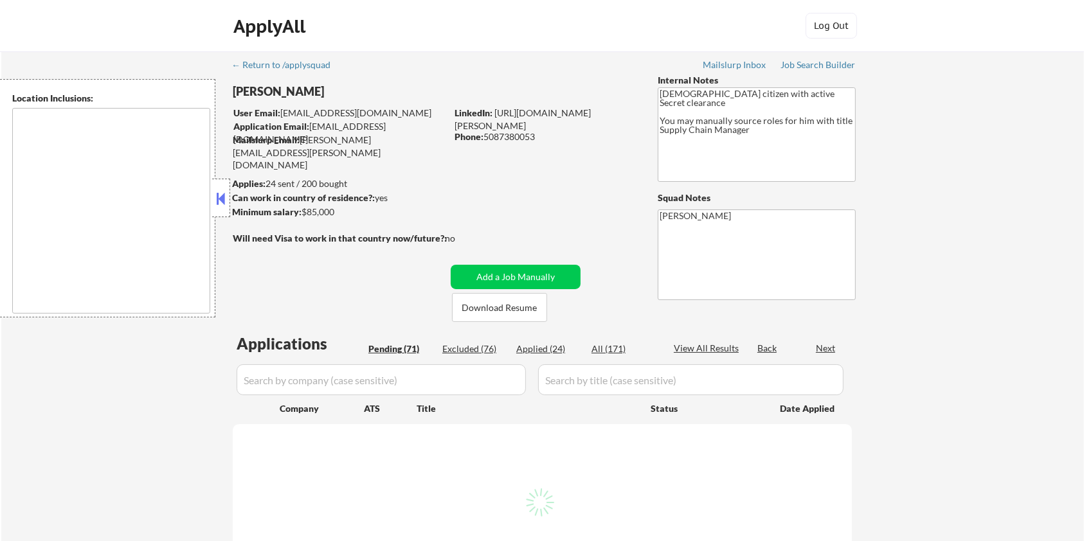
select select ""pending""
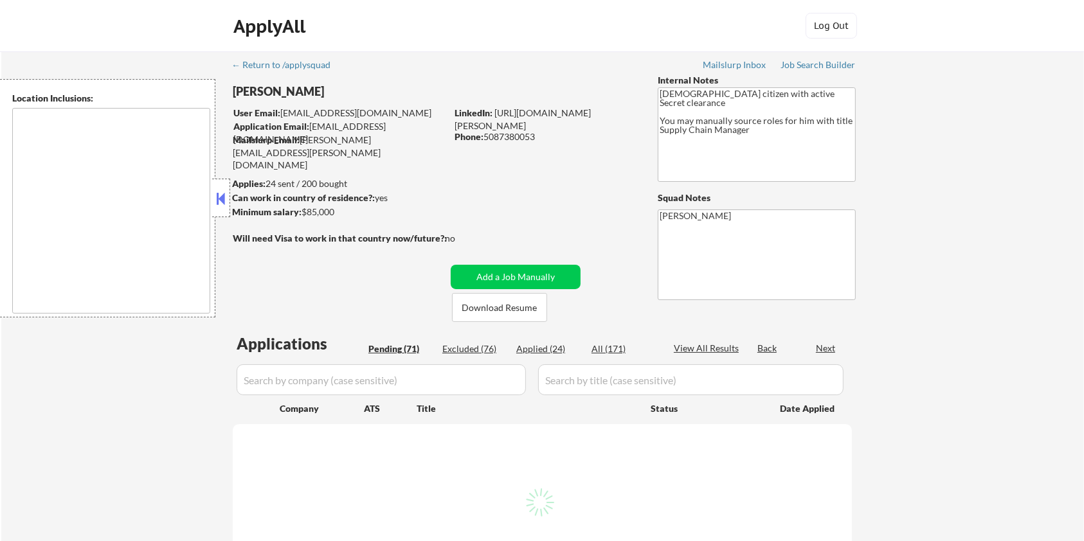
select select ""pending""
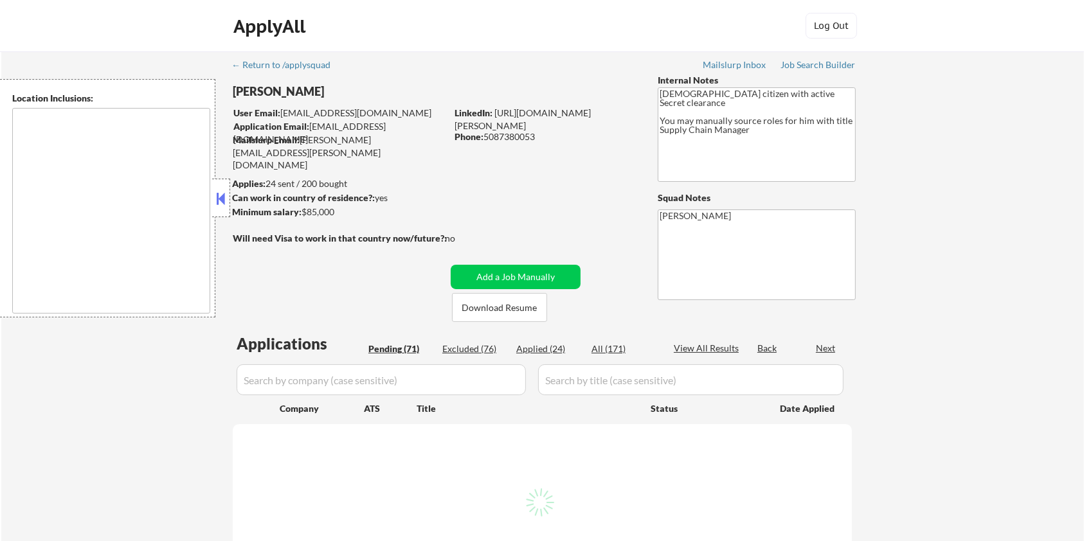
select select ""pending""
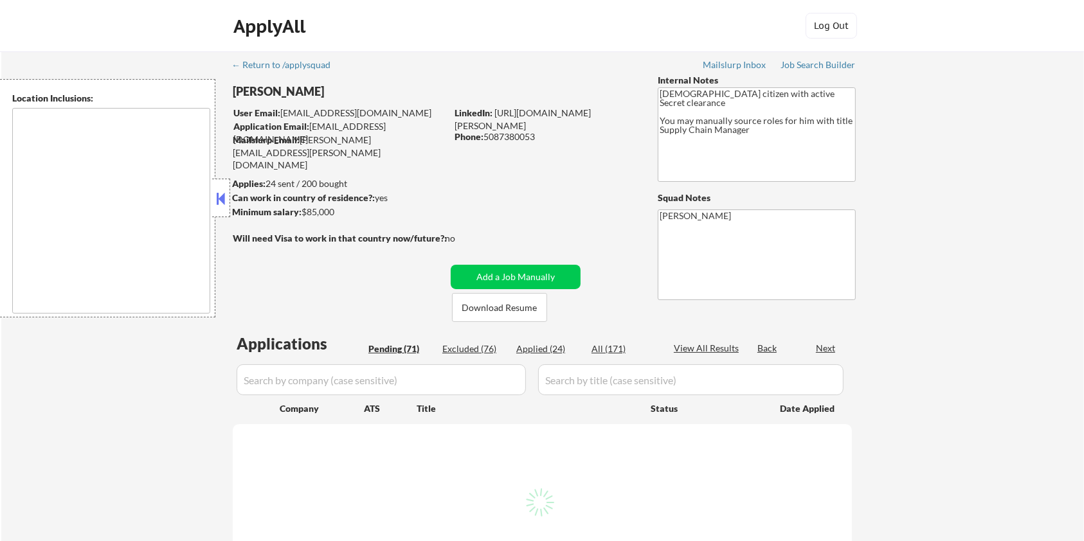
select select ""pending""
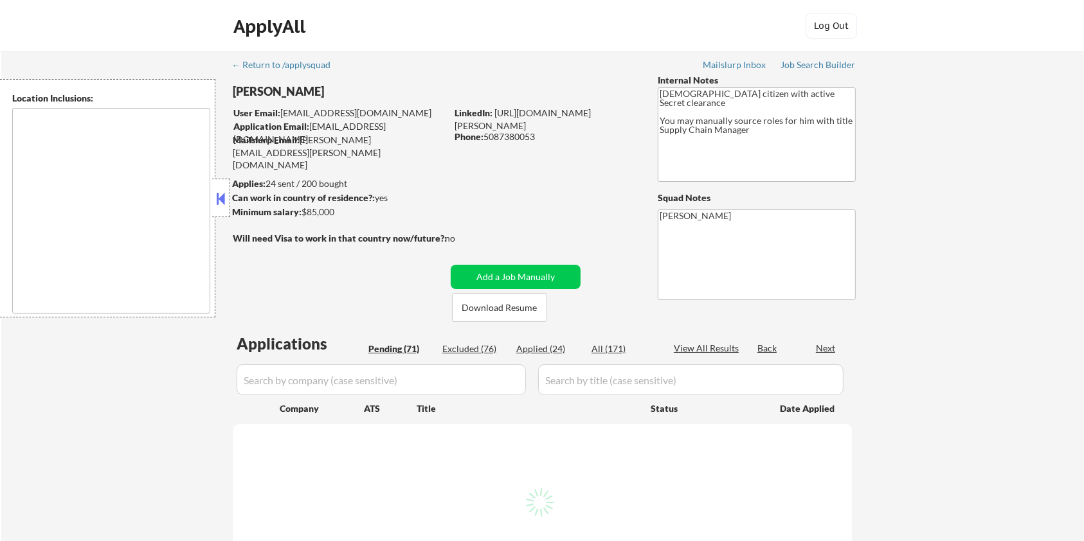
select select ""pending""
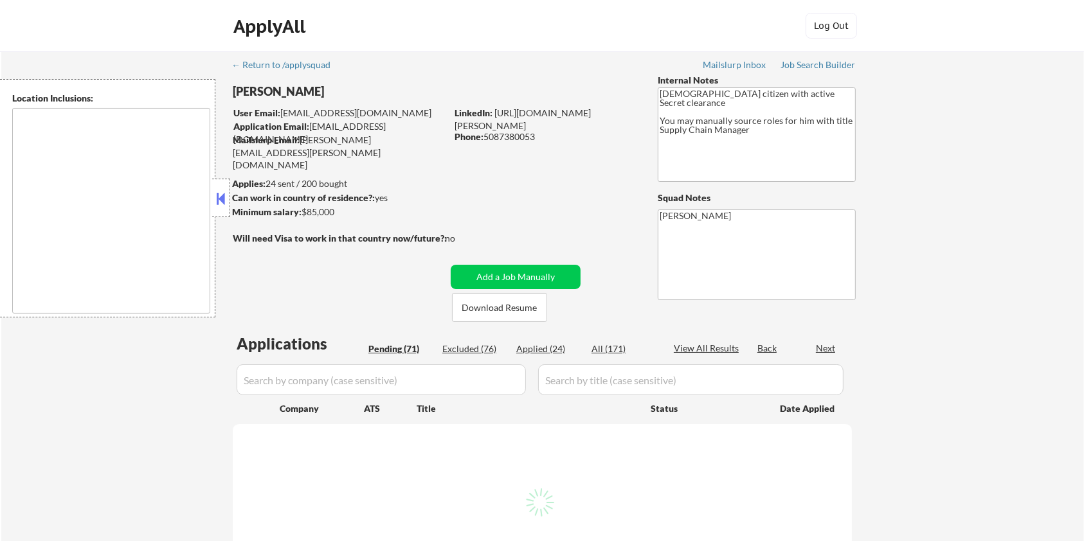
select select ""pending""
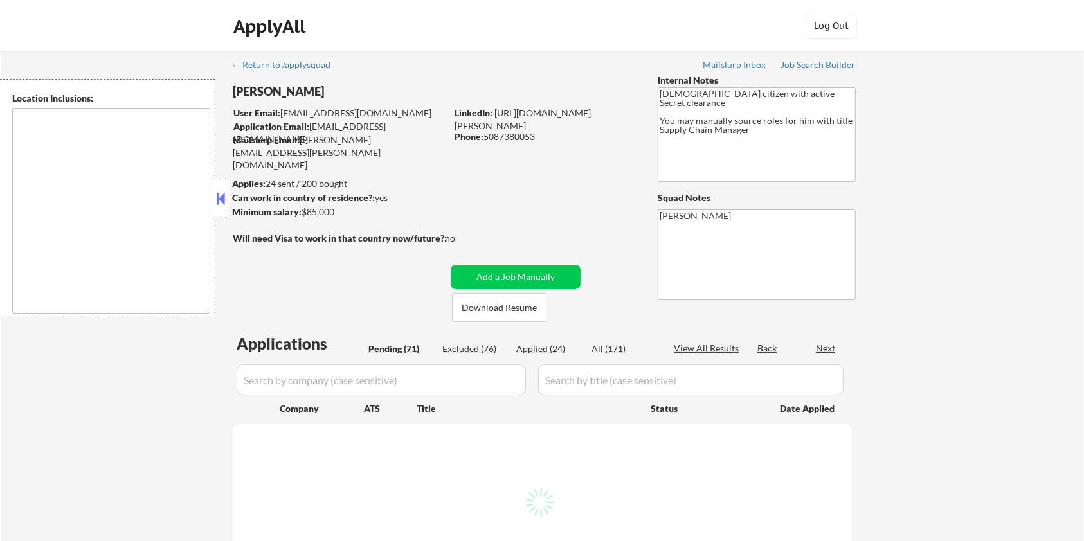
select select ""pending""
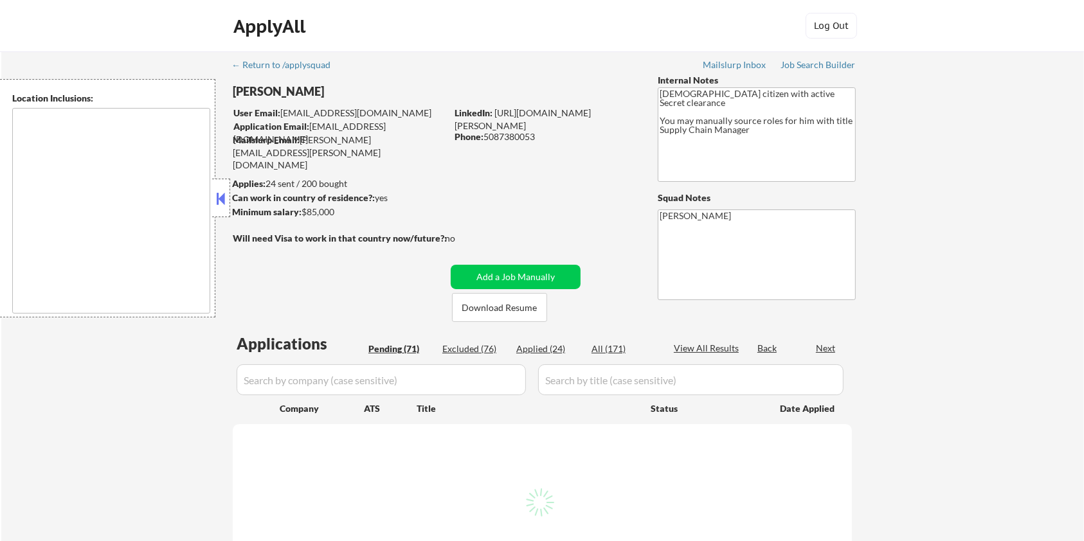
select select ""pending""
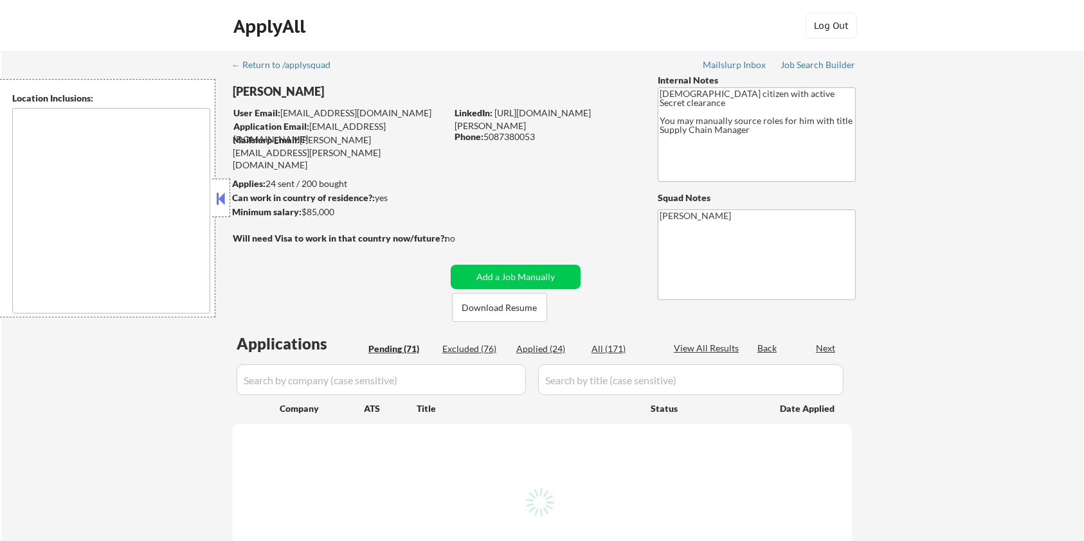
select select ""pending""
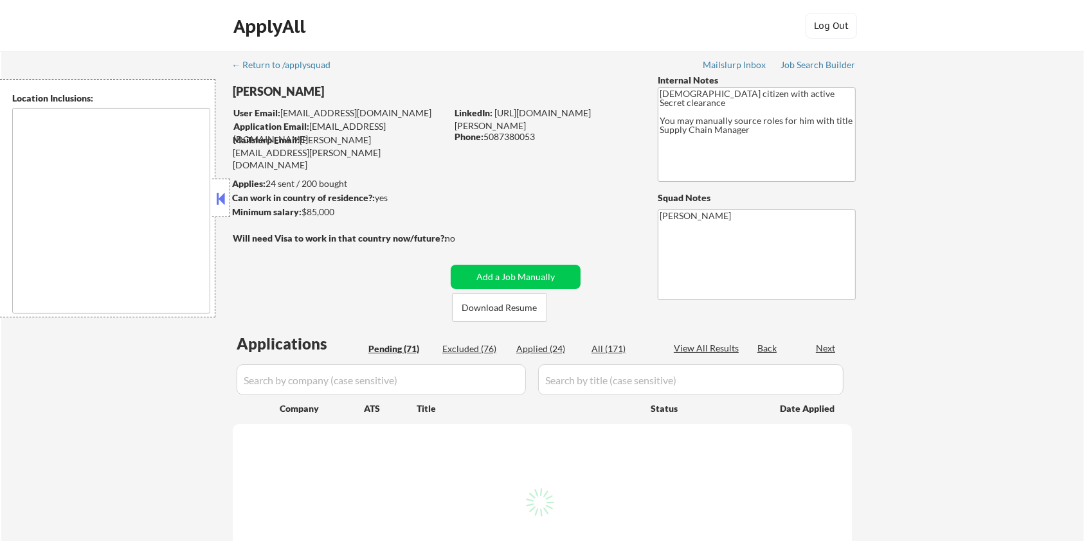
select select ""pending""
